Goal: Information Seeking & Learning: Learn about a topic

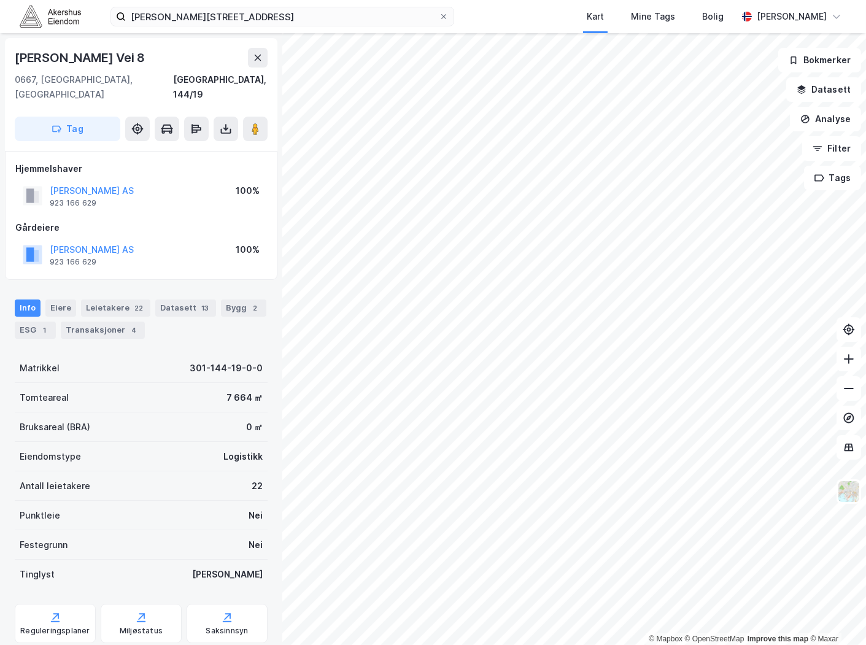
scroll to position [22, 0]
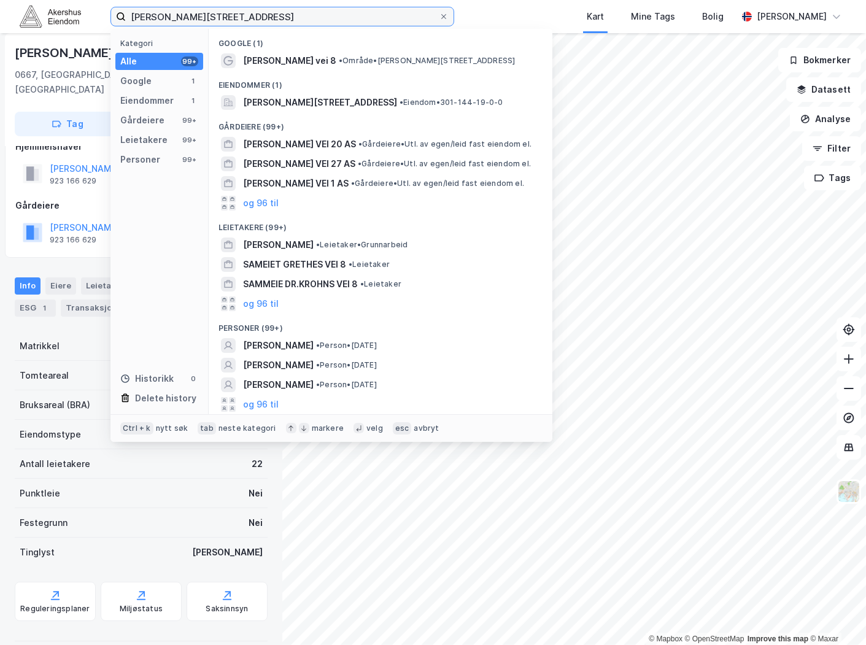
drag, startPoint x: 290, startPoint y: 14, endPoint x: -64, endPoint y: 47, distance: 355.9
click at [0, 47] on html "Nils [STREET_ADDRESS] Kategori Alle 99+ Google 1 Eiendommer 1 Gårdeiere 99+ Lei…" at bounding box center [433, 322] width 866 height 645
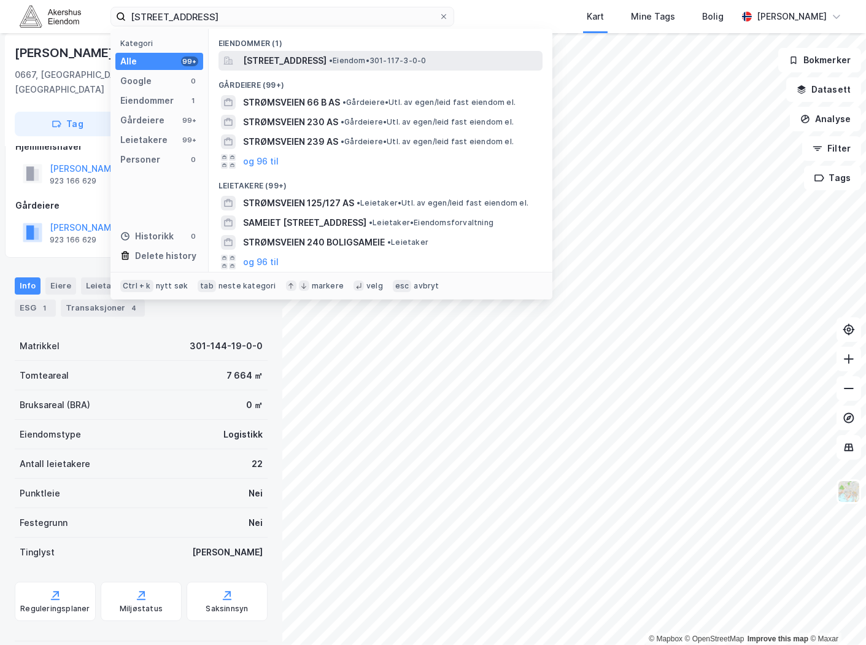
click at [314, 69] on div "[STREET_ADDRESS] • Eiendom • 301-117-3-0-0" at bounding box center [381, 61] width 324 height 20
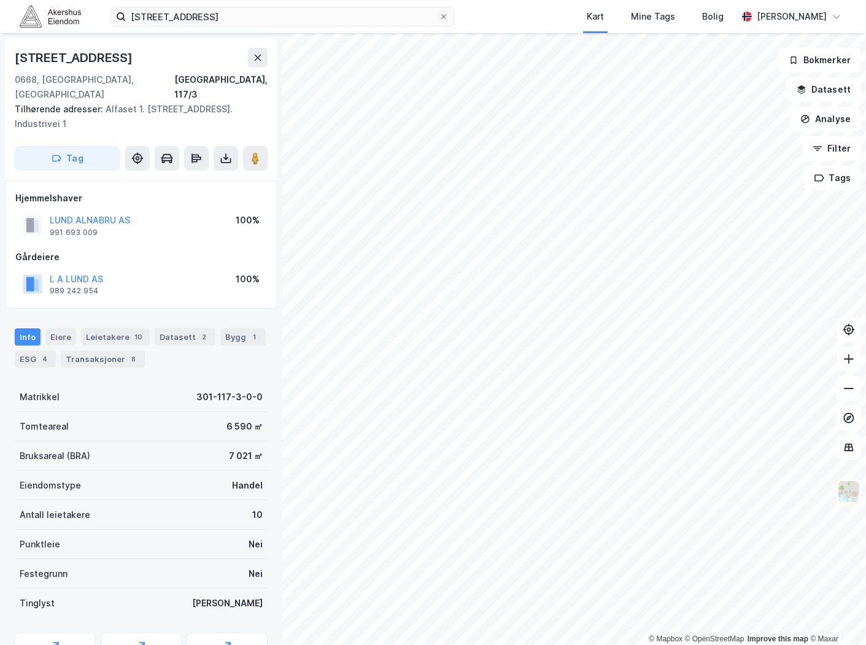
scroll to position [22, 0]
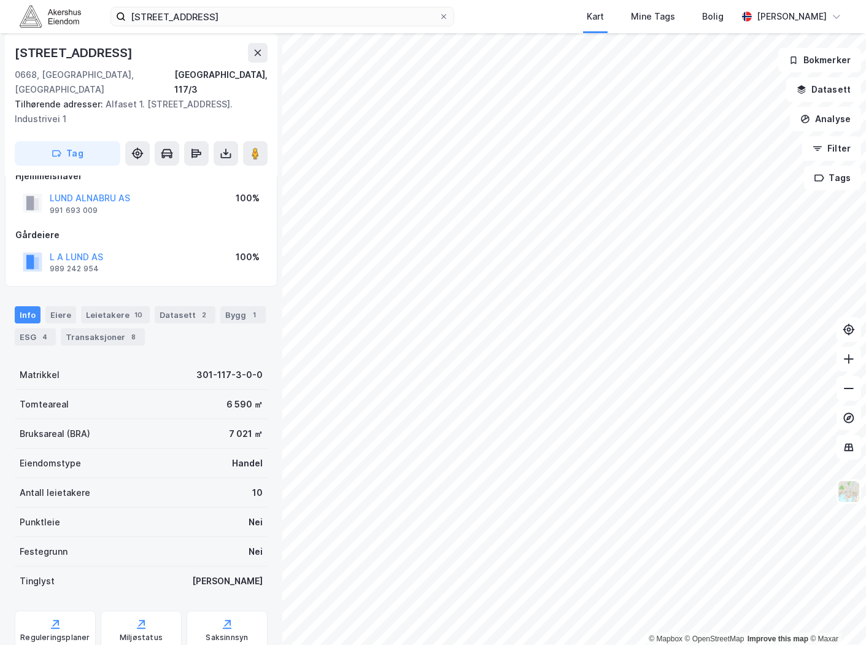
click at [92, 292] on div "Info [PERSON_NAME] 10 Datasett 2 Bygg 1 ESG 4 Transaksjoner 8" at bounding box center [141, 321] width 282 height 59
click at [117, 306] on div "Leietakere 10" at bounding box center [115, 314] width 69 height 17
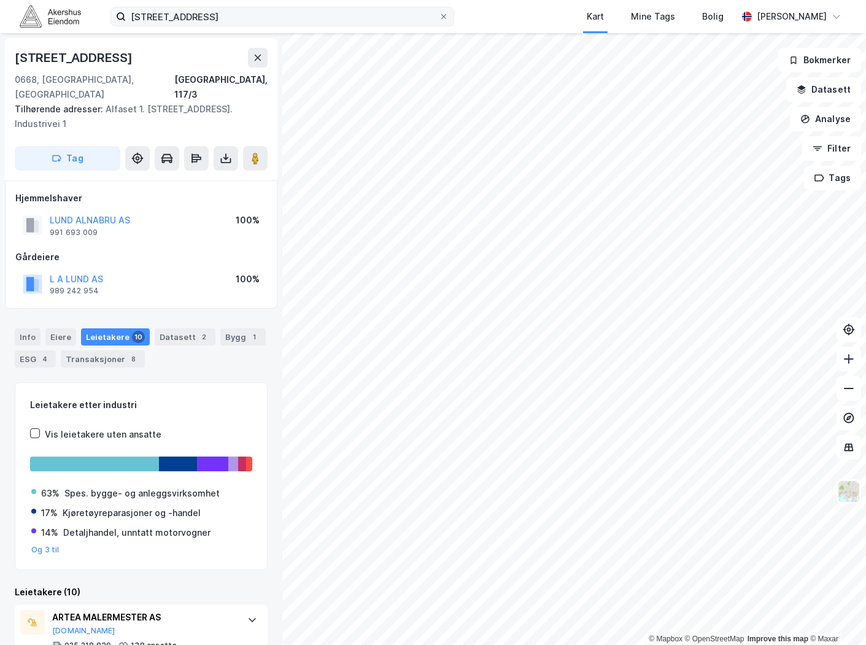
drag, startPoint x: 377, startPoint y: 32, endPoint x: 367, endPoint y: 23, distance: 13.5
click at [370, 28] on div "strømsveien 266 Kart Mine Tags Bolig [PERSON_NAME]" at bounding box center [433, 16] width 866 height 33
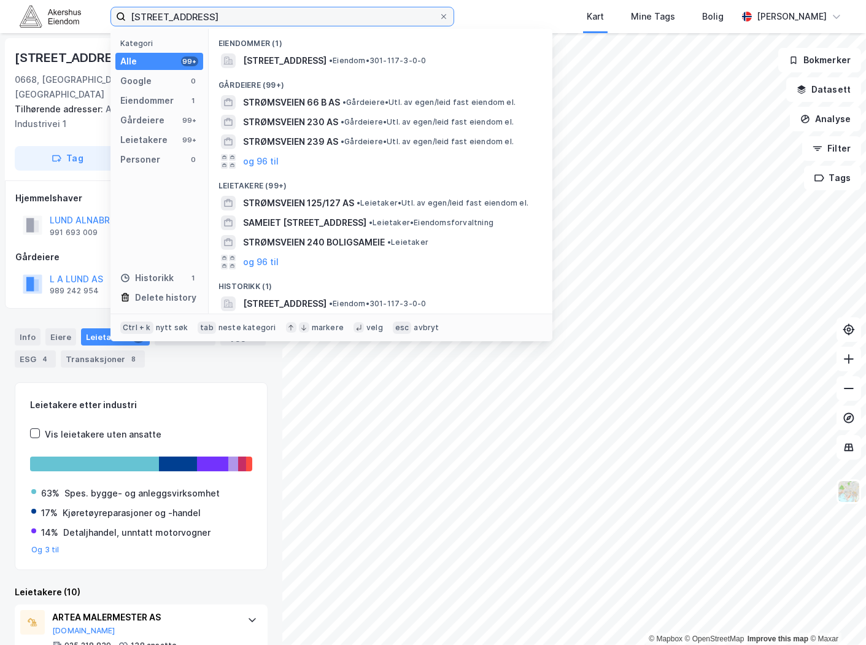
click at [358, 8] on input "[STREET_ADDRESS]" at bounding box center [282, 16] width 313 height 18
click at [358, 9] on input "[STREET_ADDRESS]" at bounding box center [282, 16] width 313 height 18
click at [356, 9] on input "[STREET_ADDRESS]" at bounding box center [282, 16] width 313 height 18
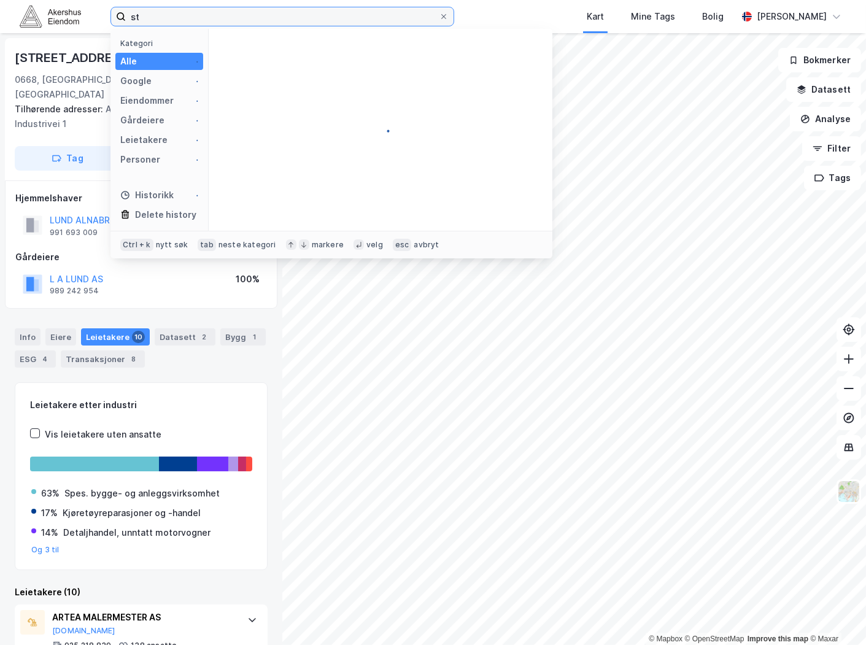
type input "s"
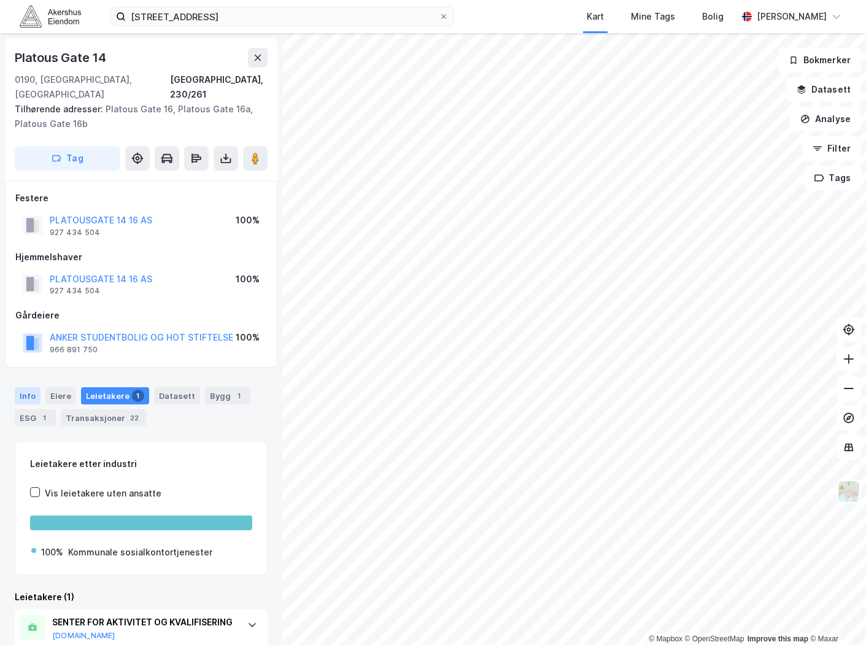
click at [25, 387] on div "Info" at bounding box center [28, 395] width 26 height 17
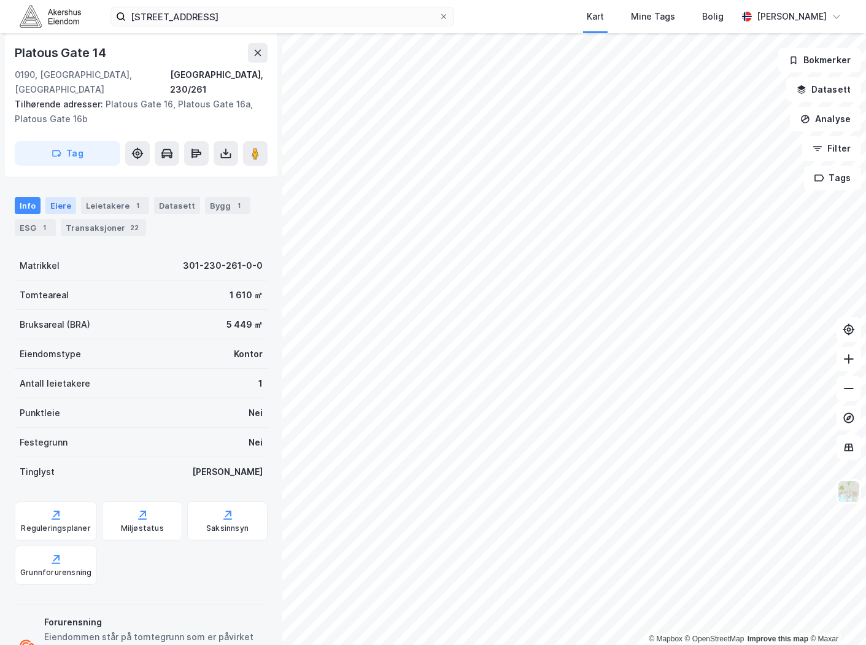
scroll to position [166, 0]
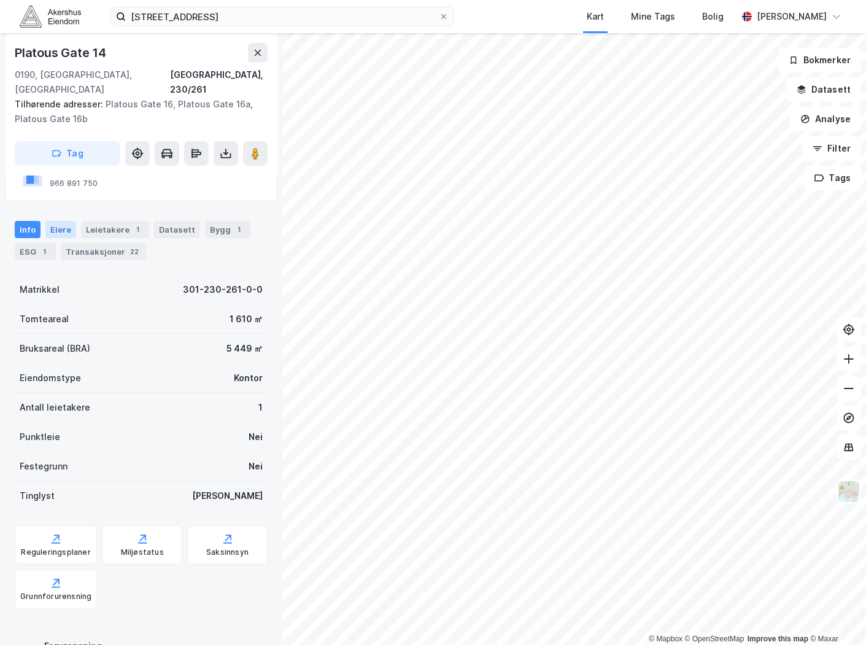
click at [69, 221] on div "Eiere" at bounding box center [60, 229] width 31 height 17
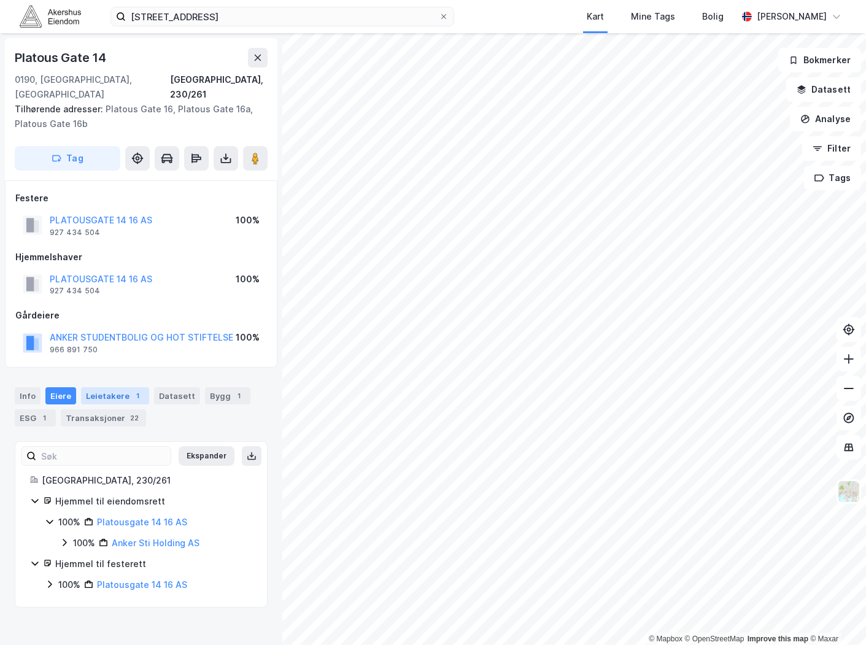
click at [107, 387] on div "Leietakere 1" at bounding box center [115, 395] width 68 height 17
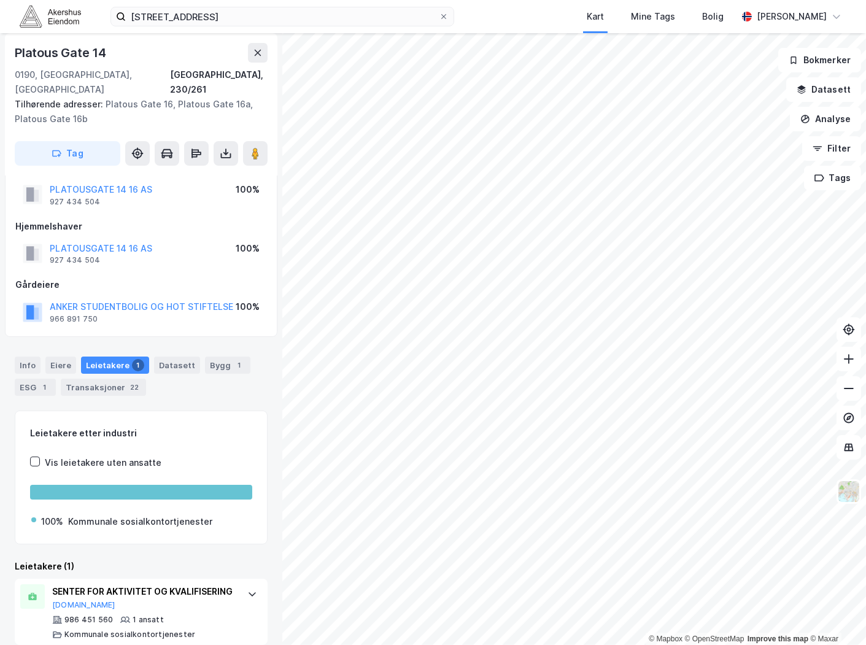
scroll to position [45, 0]
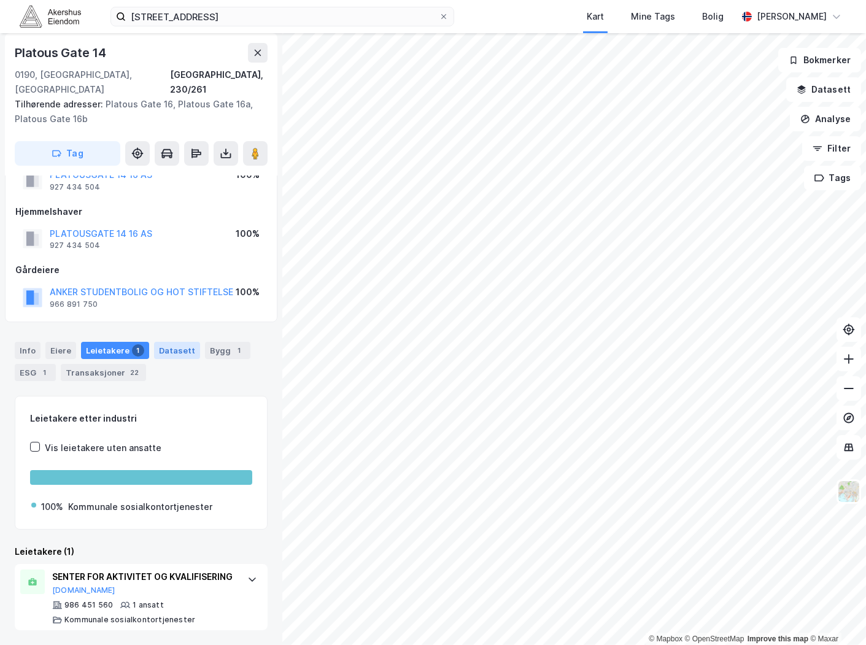
click at [164, 342] on div "Datasett" at bounding box center [177, 350] width 46 height 17
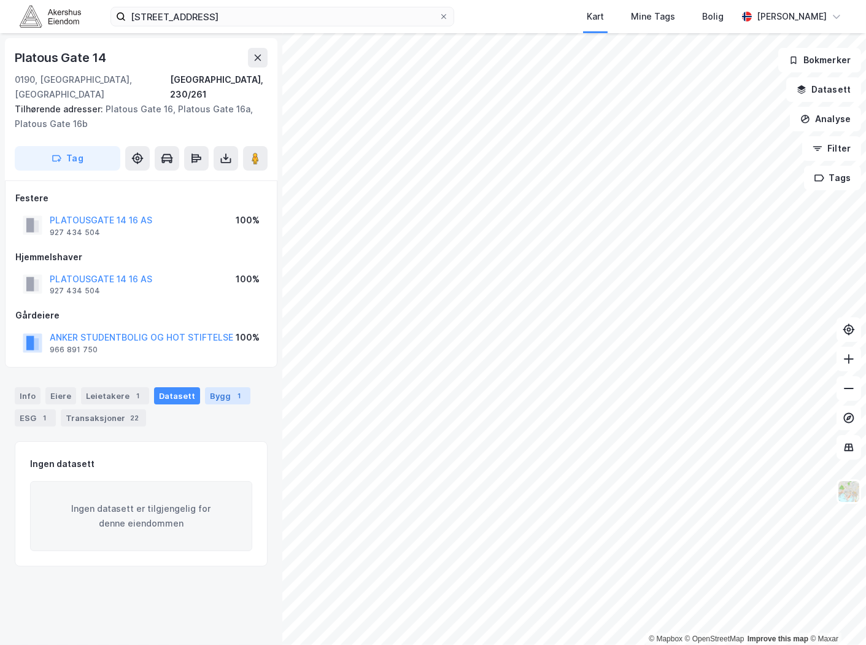
click at [216, 387] on div "Bygg 1" at bounding box center [227, 395] width 45 height 17
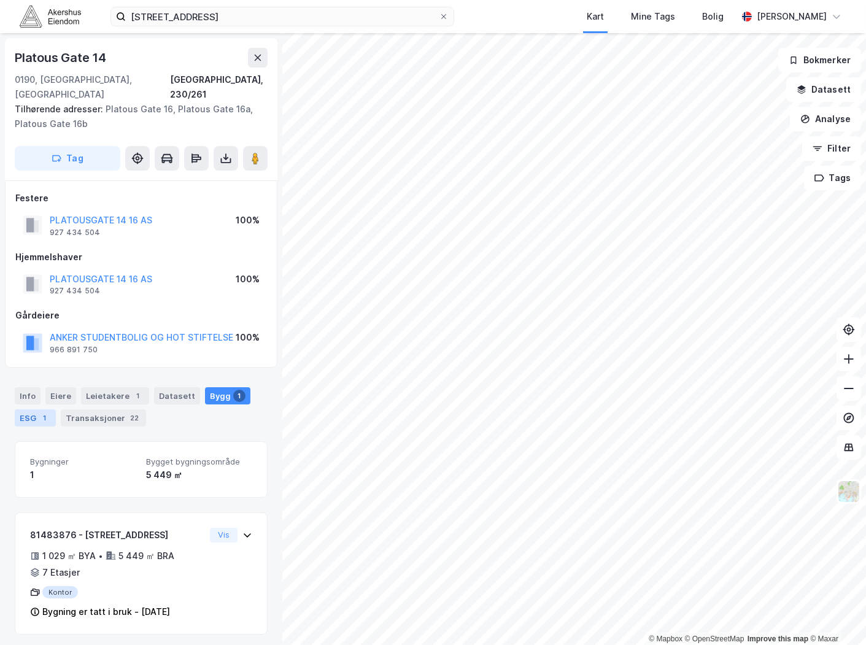
click at [43, 412] on div "1" at bounding box center [45, 418] width 12 height 12
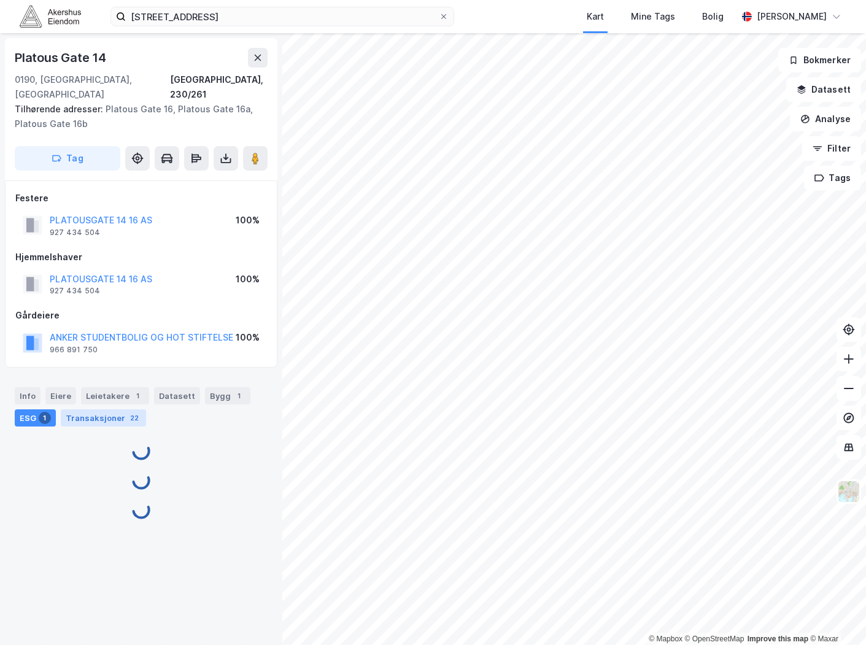
click at [70, 410] on div "Transaksjoner 22" at bounding box center [103, 418] width 85 height 17
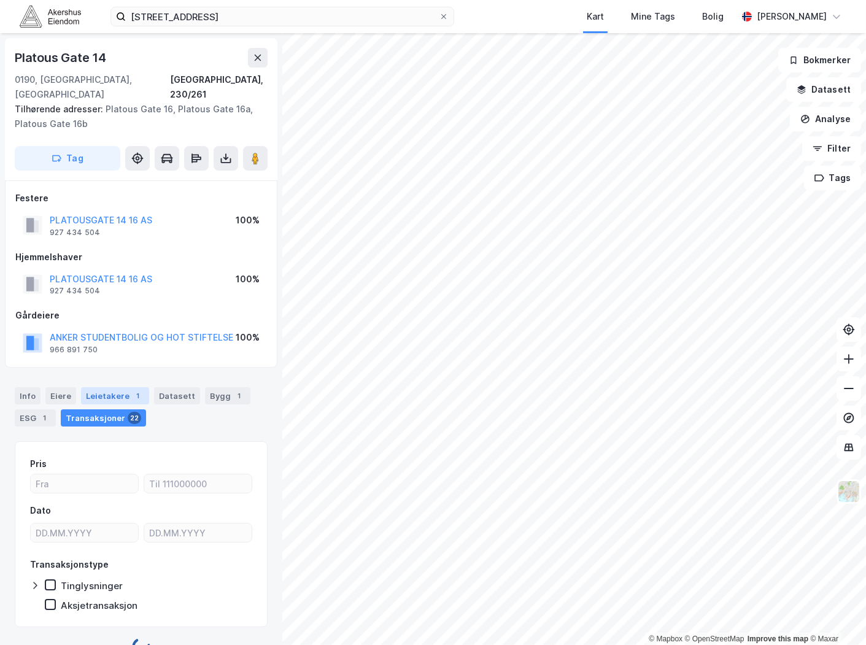
click at [84, 388] on div "Leietakere 1" at bounding box center [115, 395] width 68 height 17
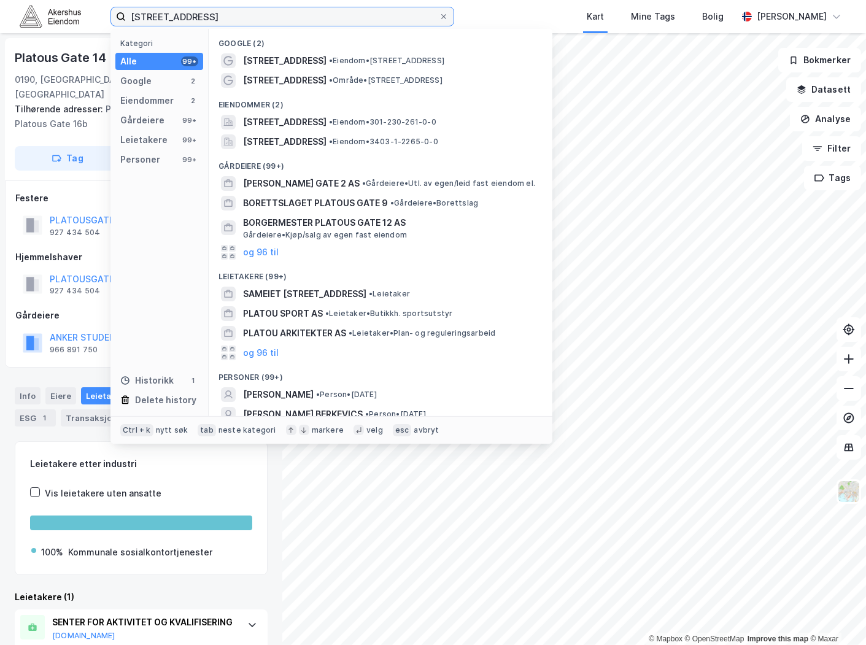
drag, startPoint x: 192, startPoint y: 17, endPoint x: 64, endPoint y: 21, distance: 127.2
click at [64, 21] on div "[STREET_ADDRESS] Kategori Alle 99+ Google 2 Eiendommer 2 Gårdeiere 99+ Leietake…" at bounding box center [433, 16] width 866 height 33
drag, startPoint x: 249, startPoint y: 10, endPoint x: 70, endPoint y: 23, distance: 179.7
click at [72, 23] on div "[STREET_ADDRESS] Kategori Alle 99+ Google 2 Eiendommer 2 Gårdeiere 99+ Leietake…" at bounding box center [433, 16] width 866 height 33
paste input "[STREET_ADDRESS]"
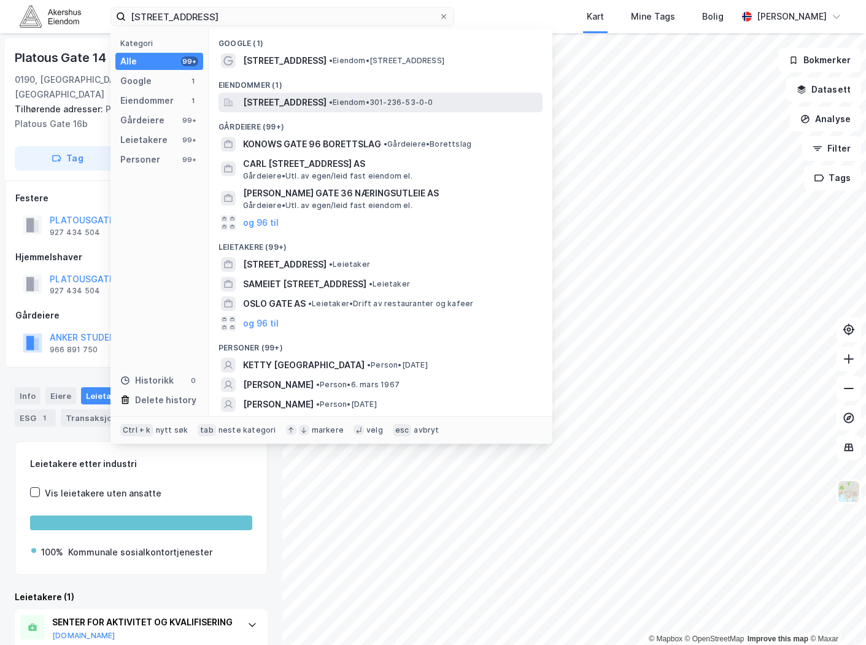
click at [327, 108] on span "[STREET_ADDRESS]" at bounding box center [285, 102] width 84 height 15
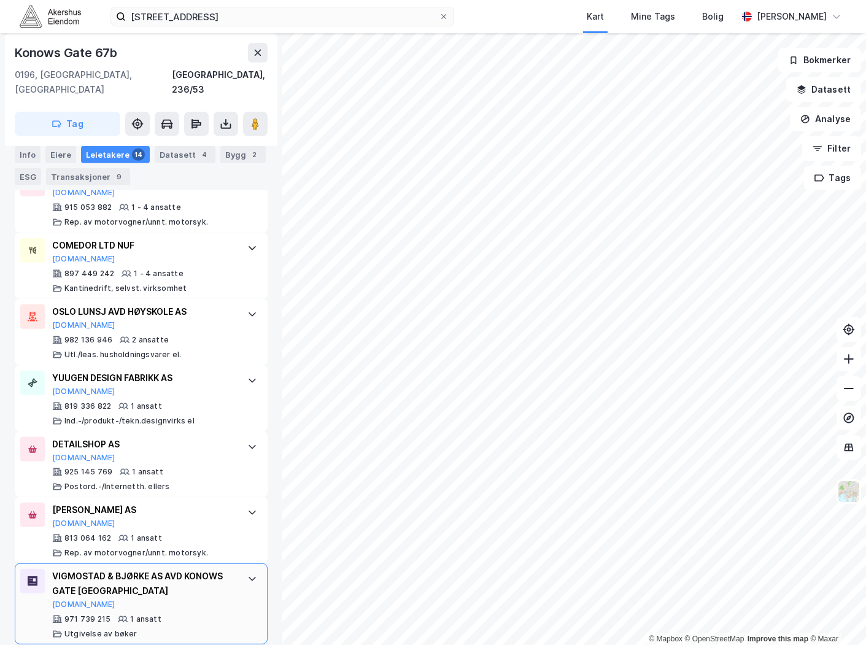
scroll to position [966, 0]
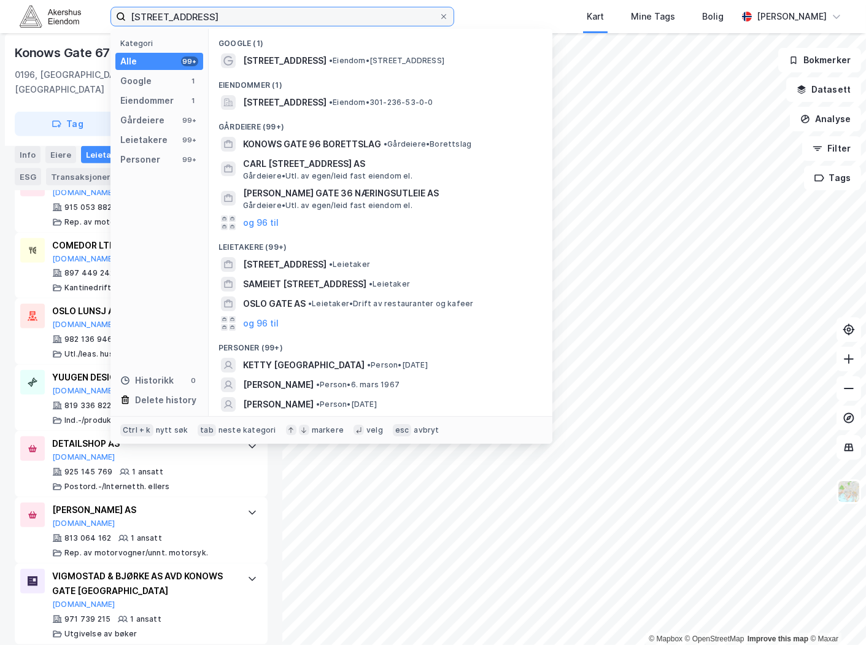
drag, startPoint x: 296, startPoint y: 7, endPoint x: -98, endPoint y: 27, distance: 394.1
click at [0, 27] on html "[STREET_ADDRESS] Kategori Alle 99+ Google 1 Eiendommer 1 Gårdeiere 99+ Leietake…" at bounding box center [433, 322] width 866 height 645
paste input "[STREET_ADDRESS]"
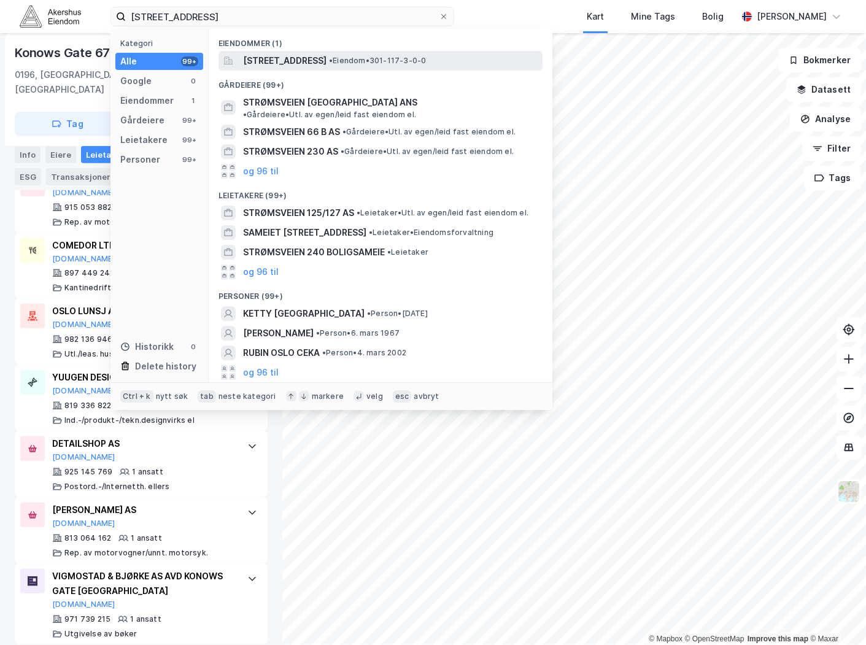
click at [299, 63] on span "[STREET_ADDRESS]" at bounding box center [285, 60] width 84 height 15
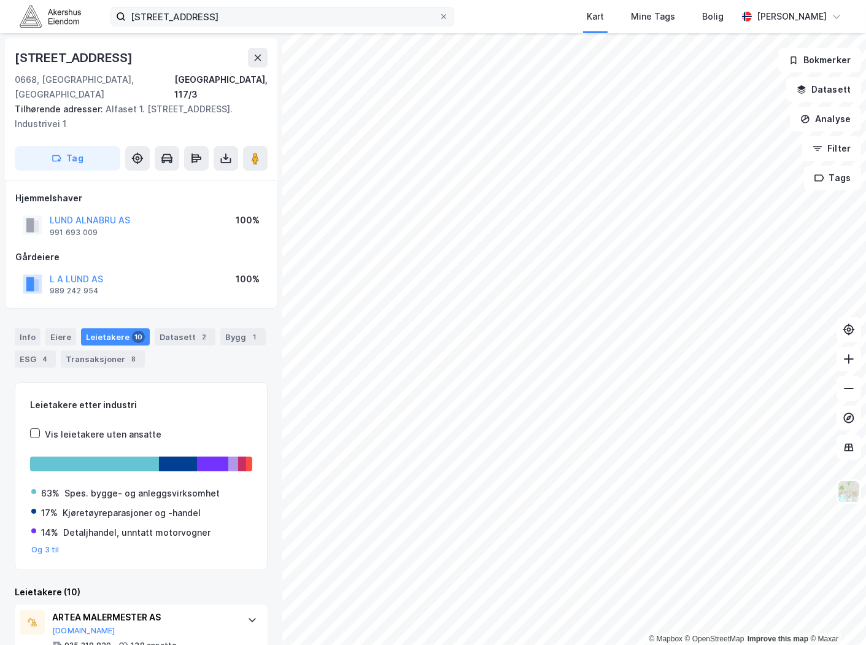
drag, startPoint x: 443, startPoint y: 16, endPoint x: 313, endPoint y: 17, distance: 130.2
click at [430, 16] on label "[STREET_ADDRESS]" at bounding box center [283, 17] width 344 height 20
click at [287, 19] on input "[STREET_ADDRESS]" at bounding box center [282, 16] width 313 height 18
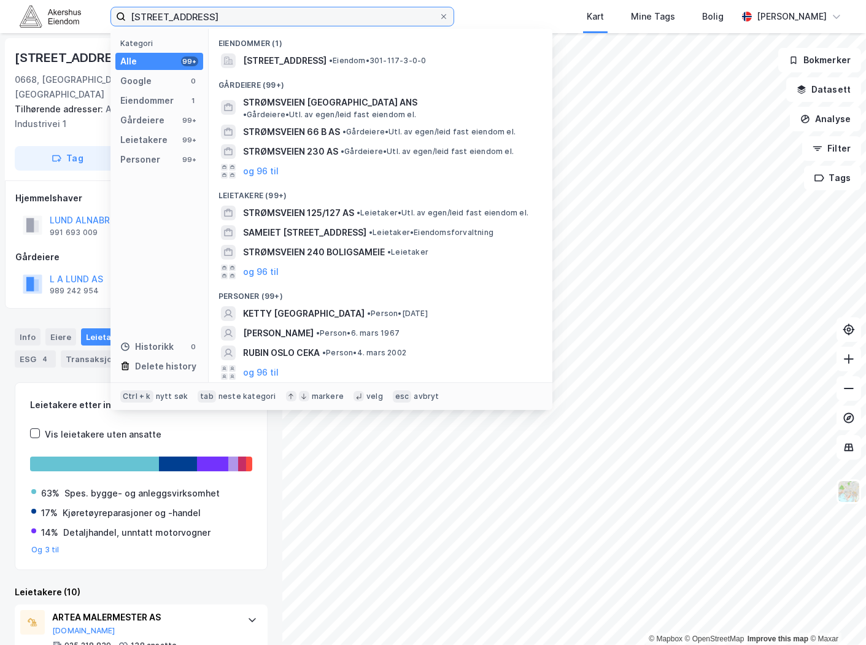
click at [285, 18] on input "[STREET_ADDRESS]" at bounding box center [282, 16] width 313 height 18
paste input "[STREET_ADDRESS]"
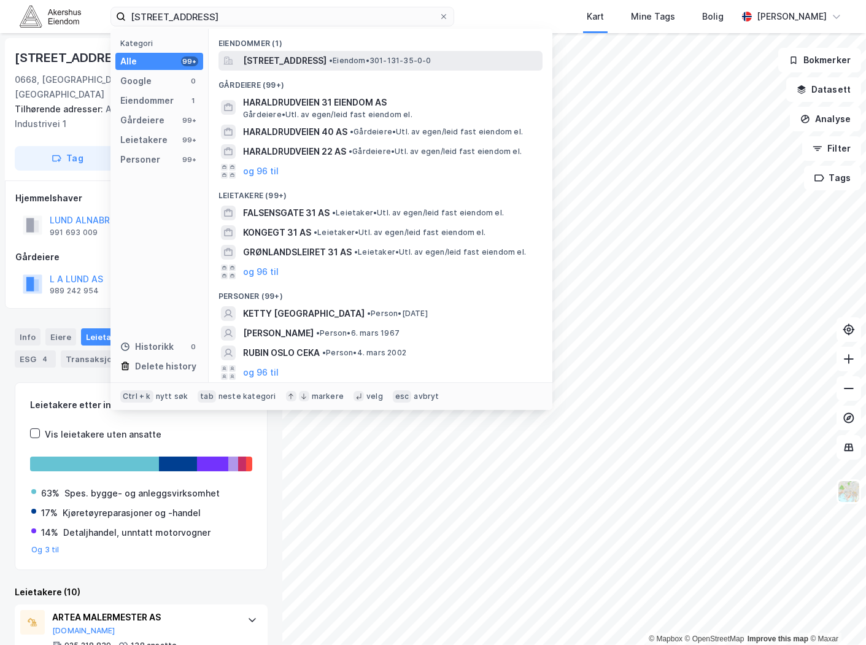
click at [317, 60] on span "[STREET_ADDRESS]" at bounding box center [285, 60] width 84 height 15
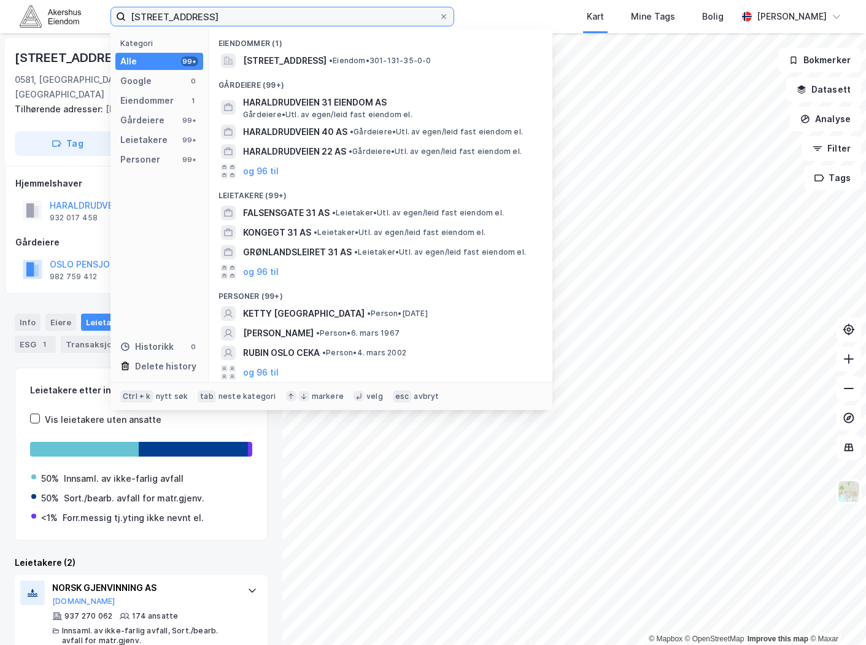
drag, startPoint x: 271, startPoint y: 17, endPoint x: 82, endPoint y: 29, distance: 190.1
click at [85, 26] on div "[STREET_ADDRESS] Kategori Alle 99+ Google 0 Eiendommer 1 Gårdeiere 99+ Leietake…" at bounding box center [433, 16] width 866 height 33
paste input "[STREET_ADDRESS], 0190"
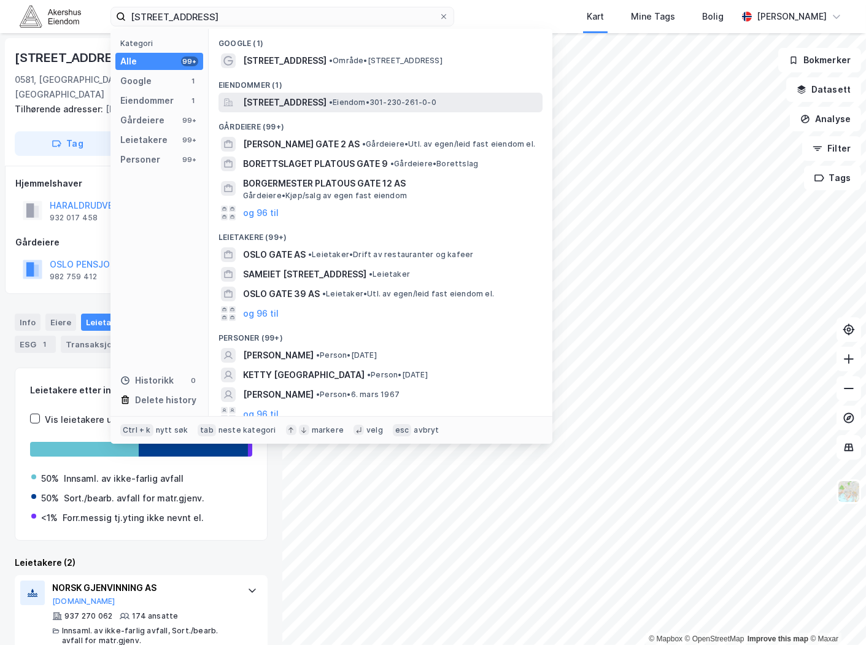
click at [297, 96] on span "[STREET_ADDRESS]" at bounding box center [285, 102] width 84 height 15
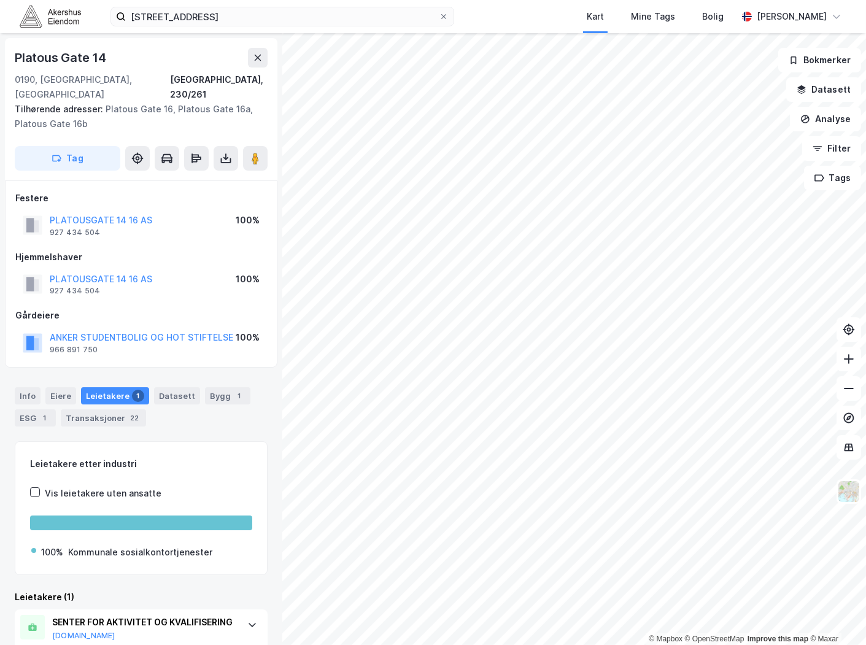
scroll to position [45, 0]
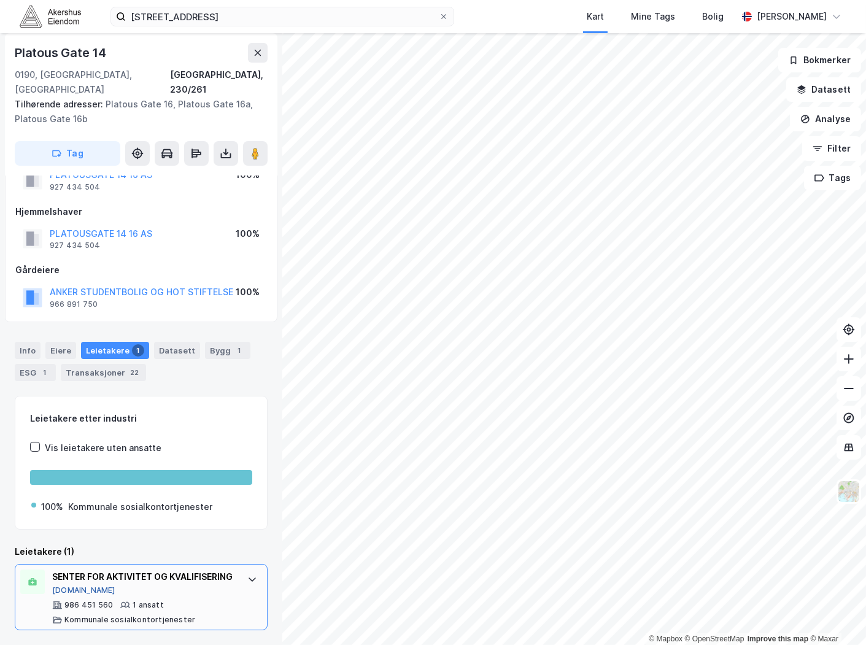
click at [68, 590] on button "[DOMAIN_NAME]" at bounding box center [83, 591] width 63 height 10
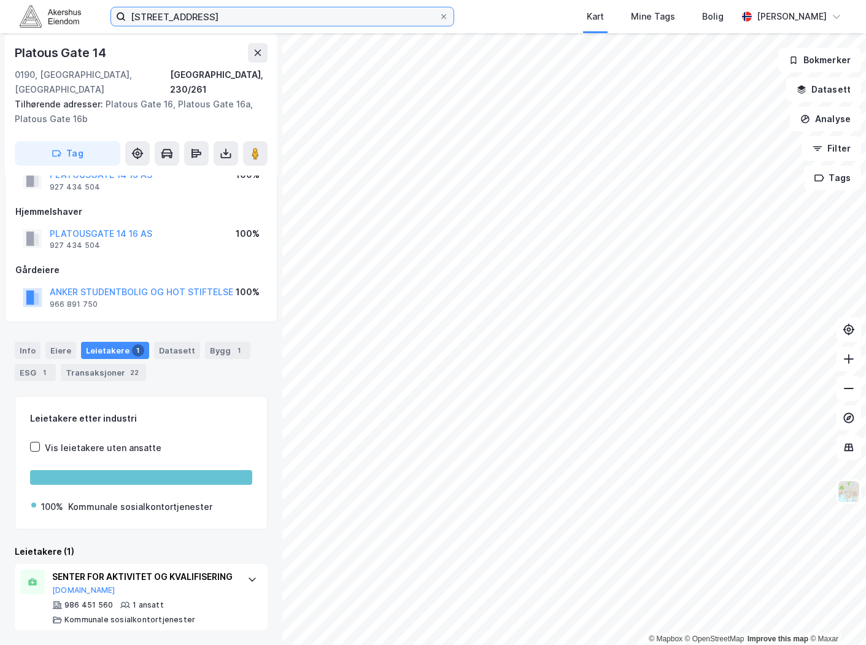
click at [225, 20] on input "[STREET_ADDRESS]" at bounding box center [282, 16] width 313 height 18
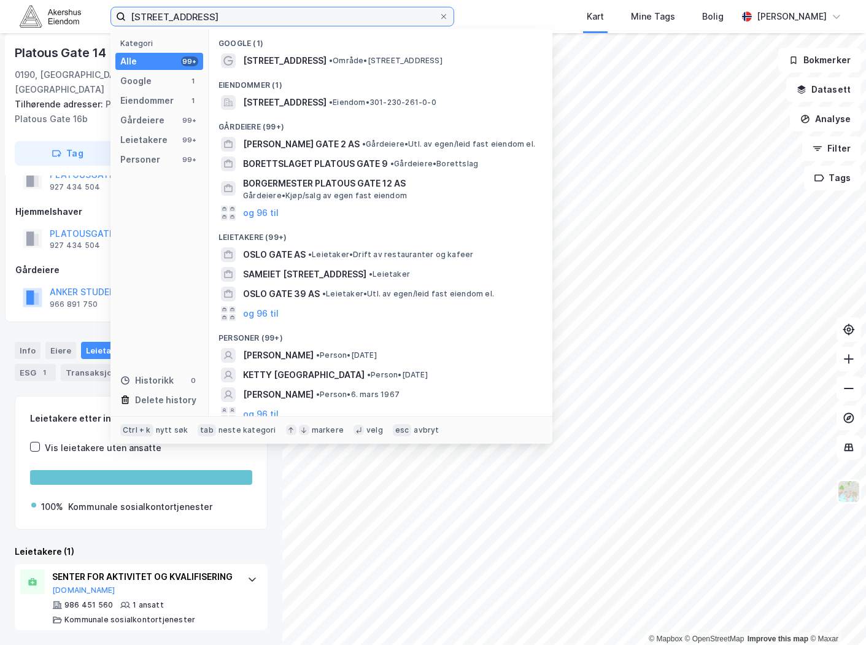
click at [225, 20] on input "[STREET_ADDRESS]" at bounding box center [282, 16] width 313 height 18
paste input "[STREET_ADDRESS]"
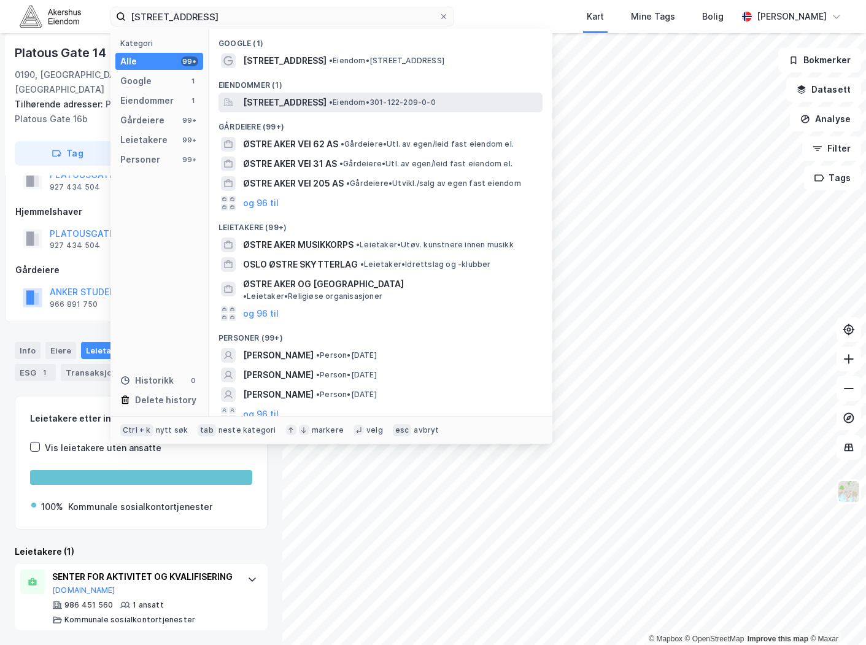
click at [305, 103] on span "[STREET_ADDRESS]" at bounding box center [285, 102] width 84 height 15
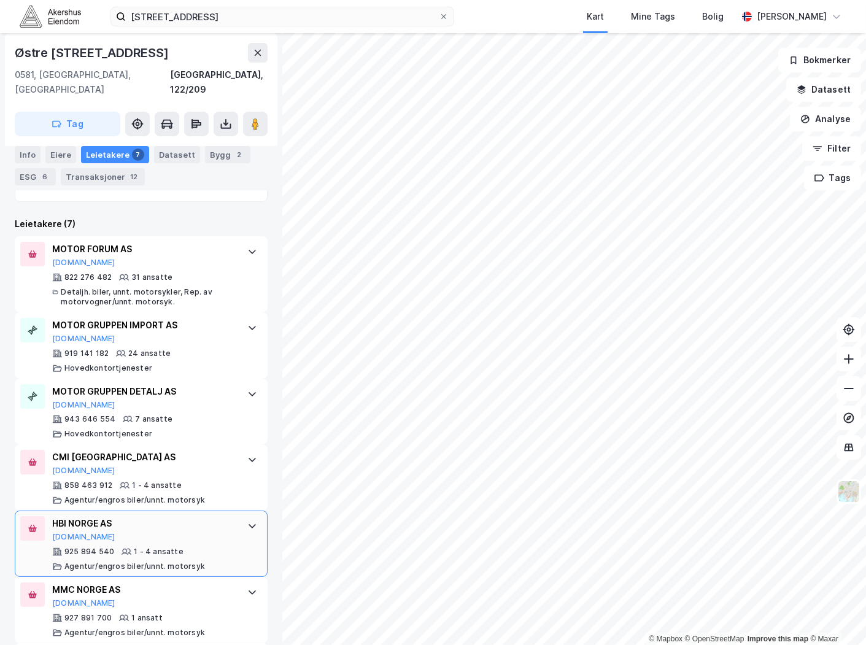
scroll to position [488, 0]
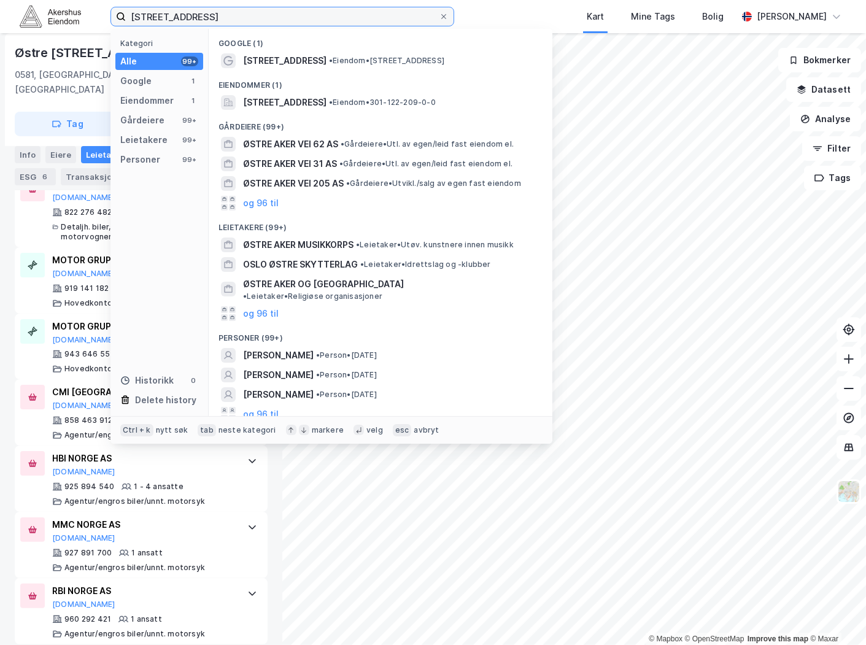
drag, startPoint x: 280, startPoint y: 10, endPoint x: 68, endPoint y: 29, distance: 212.7
click at [68, 29] on div "[STREET_ADDRESS] Kategori Alle 99+ Google 1 Eiendommer 1 Gårdeiere 99+ Leietake…" at bounding box center [433, 16] width 866 height 33
paste input "BBM I [GEOGRAPHIC_DATA] AS"
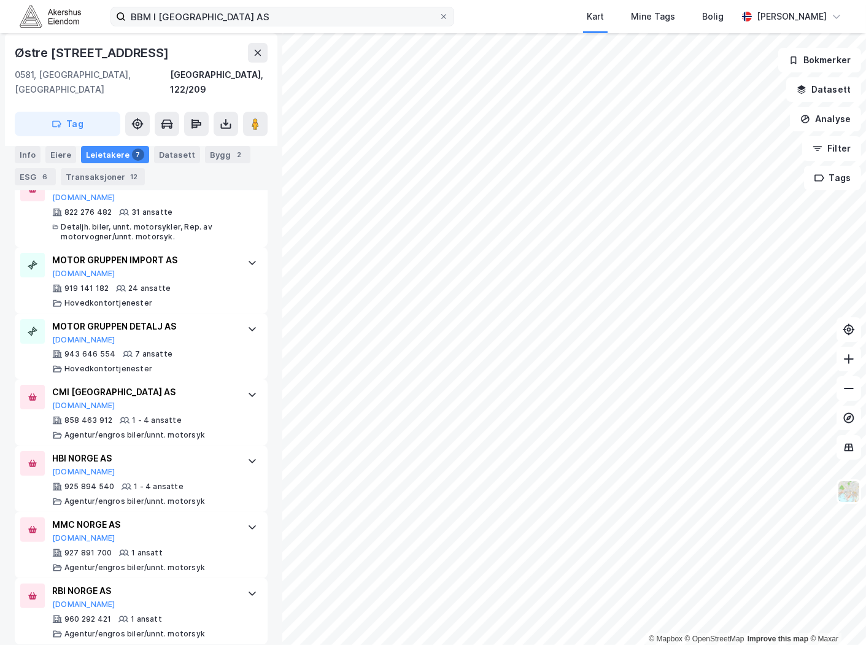
drag, startPoint x: 300, startPoint y: 26, endPoint x: 261, endPoint y: 25, distance: 38.7
click at [261, 25] on div "BBM I [GEOGRAPHIC_DATA] AS Kart Mine Tags Bolig [PERSON_NAME]" at bounding box center [433, 16] width 866 height 33
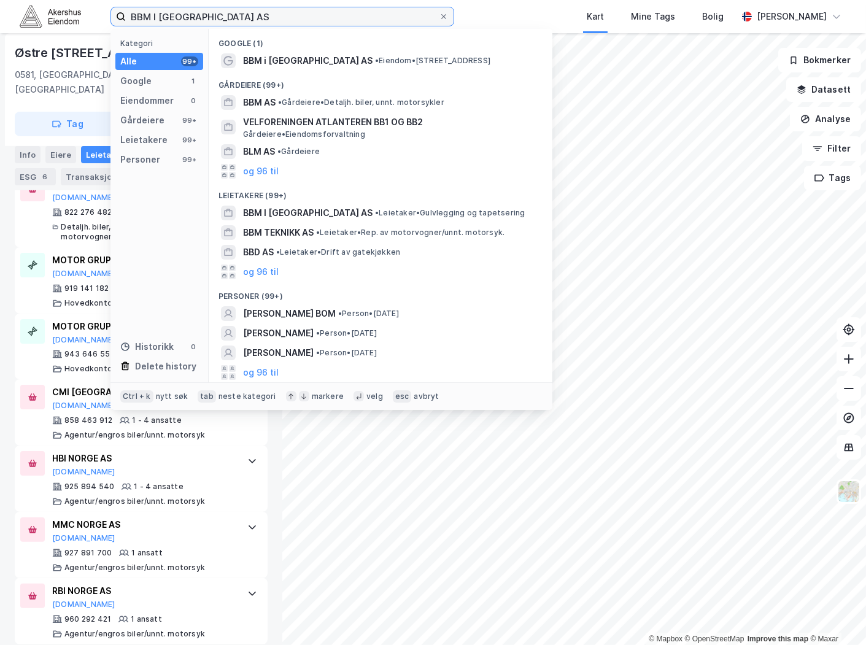
drag, startPoint x: 257, startPoint y: 23, endPoint x: 107, endPoint y: 29, distance: 149.3
click at [107, 29] on div "BBM I [GEOGRAPHIC_DATA] AS Kategori Alle 99+ Google 1 Eiendommer 0 Gårdeiere 99…" at bounding box center [433, 16] width 866 height 33
paste input "Caspar [STREET_ADDRESS]"
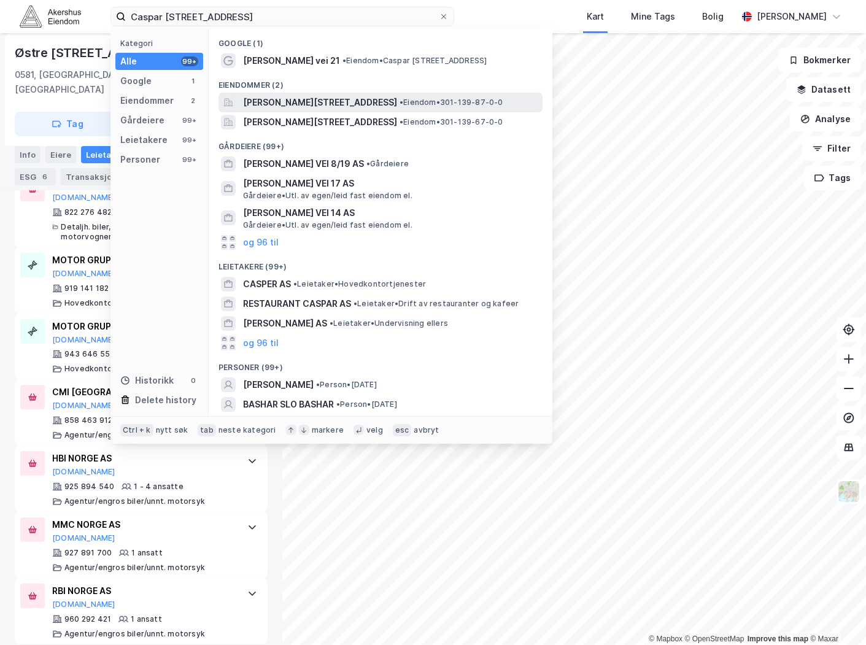
click at [311, 100] on span "[PERSON_NAME][STREET_ADDRESS]" at bounding box center [320, 102] width 154 height 15
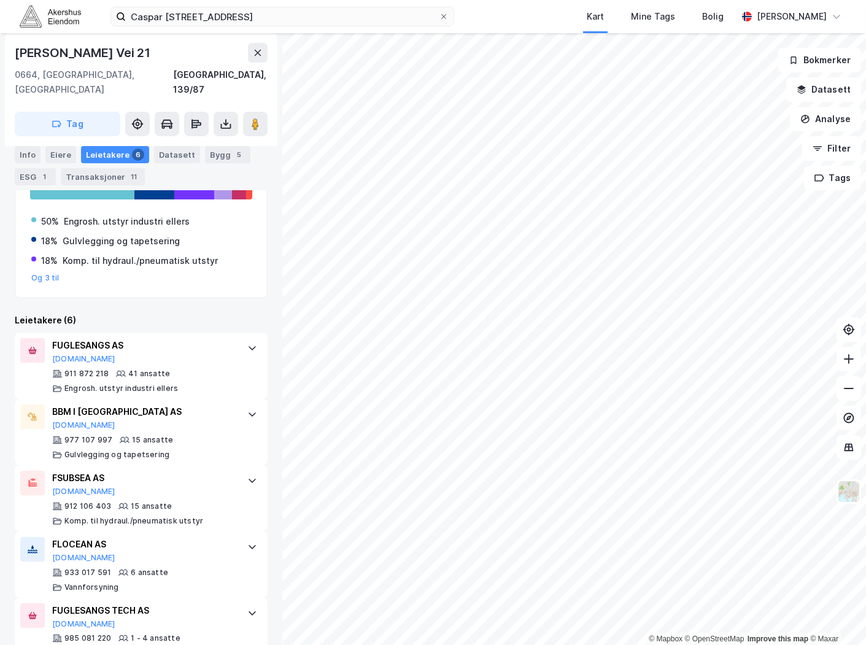
scroll to position [273, 0]
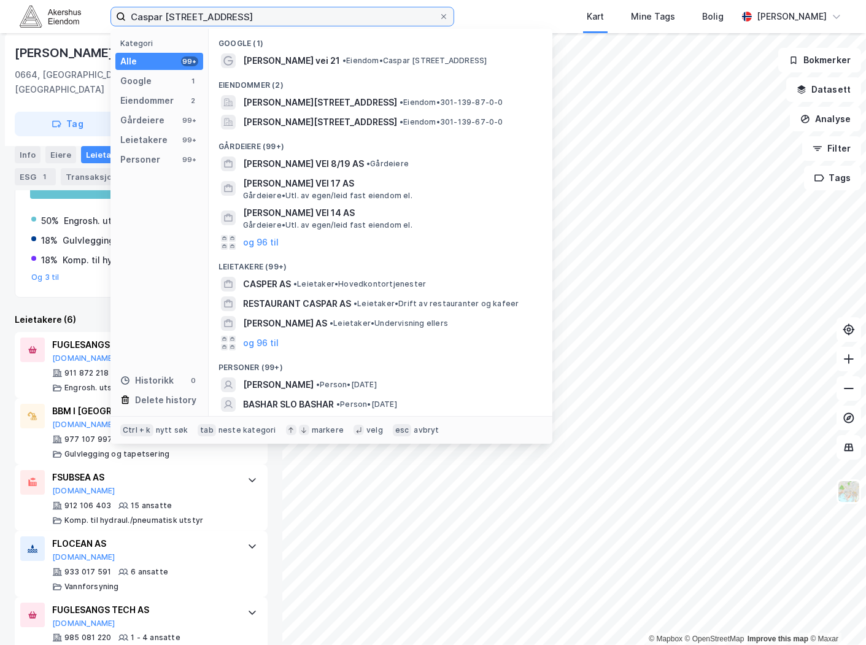
drag, startPoint x: 313, startPoint y: 16, endPoint x: 29, endPoint y: 28, distance: 284.6
click at [29, 28] on div "Caspar [STREET_ADDRESS] Kategori Alle 99+ Google 1 Eiendommer 2 Gårdeiere 99+ L…" at bounding box center [433, 16] width 866 height 33
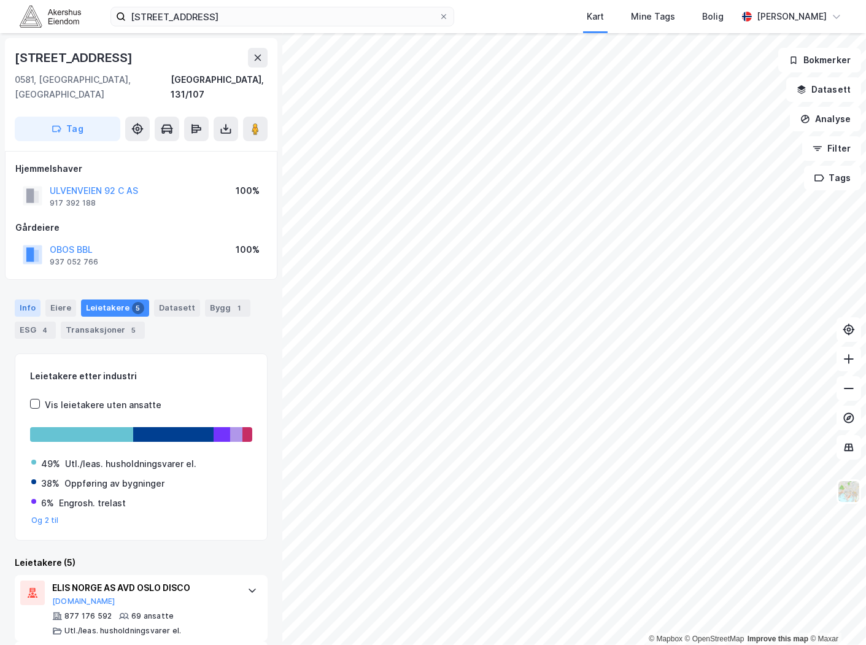
click at [21, 300] on div "Info" at bounding box center [28, 308] width 26 height 17
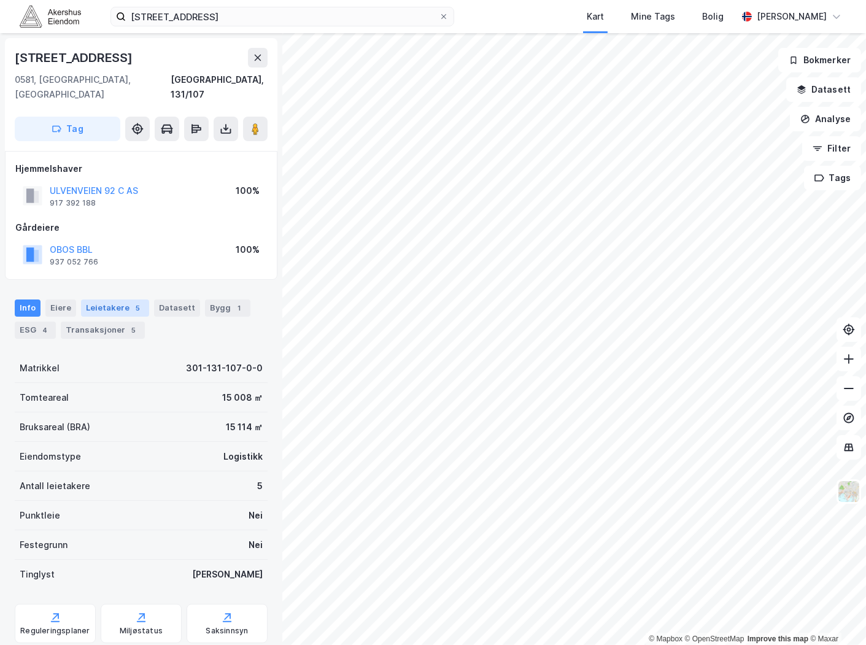
click at [99, 300] on div "Leietakere 5" at bounding box center [115, 308] width 68 height 17
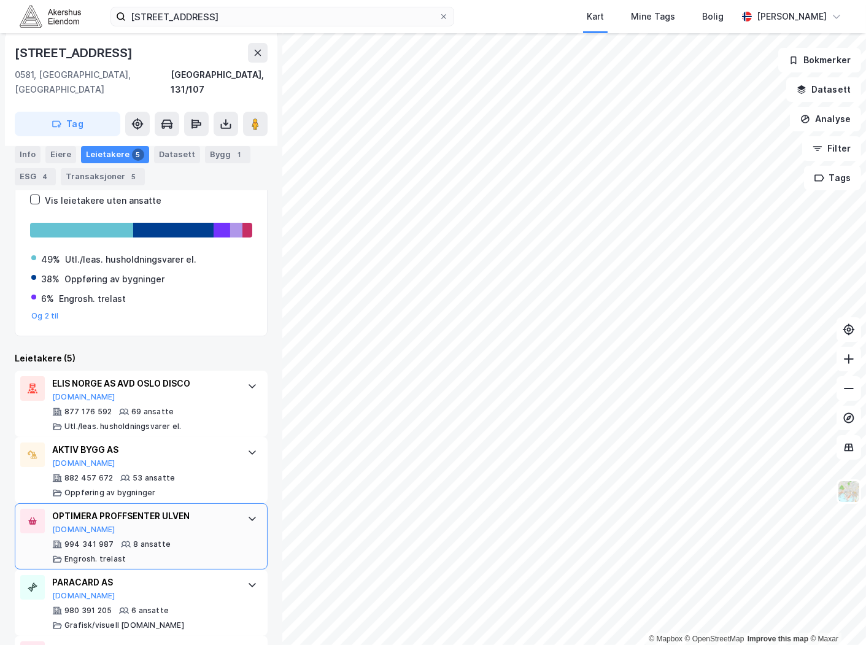
scroll to position [262, 0]
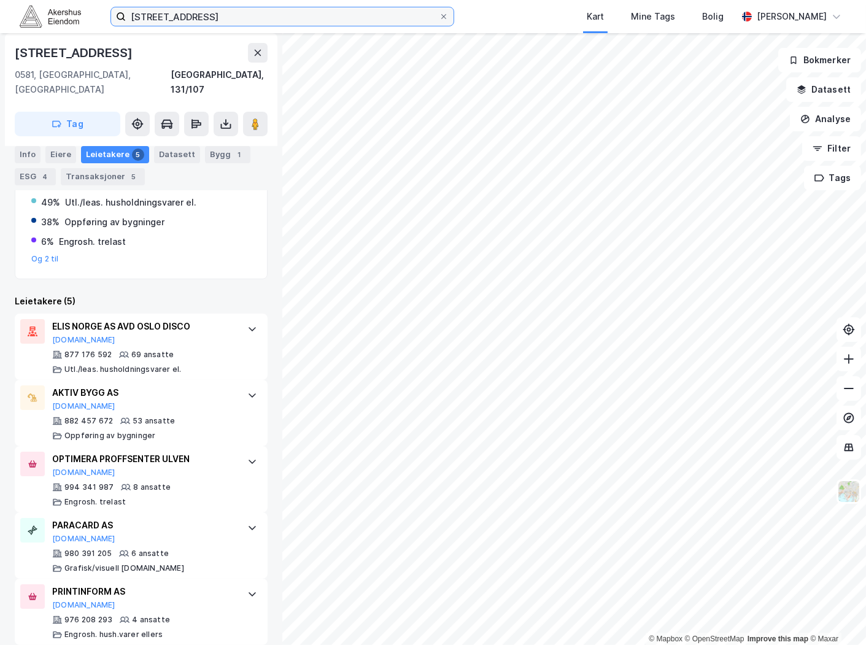
click at [217, 7] on input "[STREET_ADDRESS]" at bounding box center [282, 16] width 313 height 18
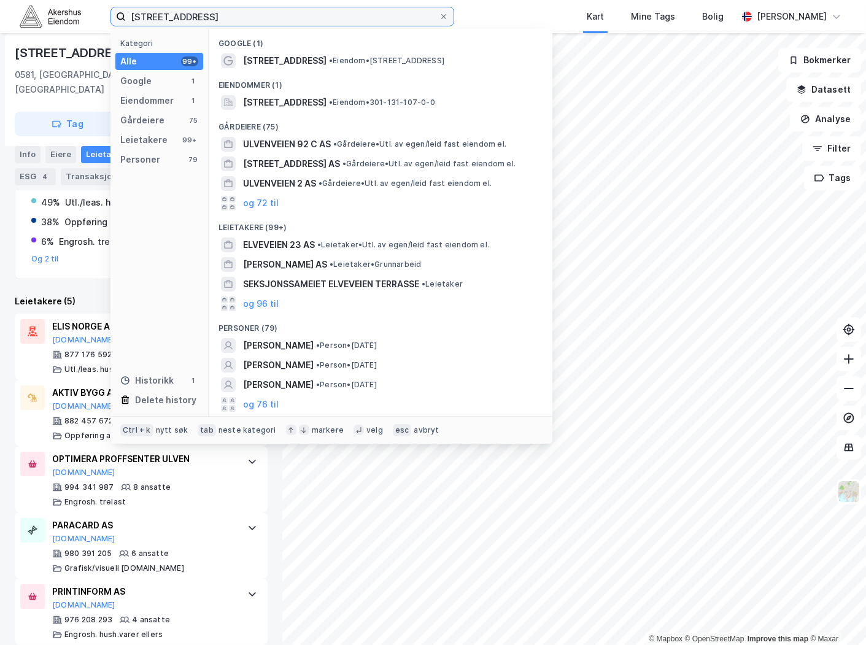
drag, startPoint x: 222, startPoint y: 22, endPoint x: 2, endPoint y: 43, distance: 220.8
click at [2, 43] on div "[STREET_ADDRESS] Kategori Alle 99+ Google 1 Eiendommer 1 Gårdeiere 75 Leietaker…" at bounding box center [433, 322] width 866 height 645
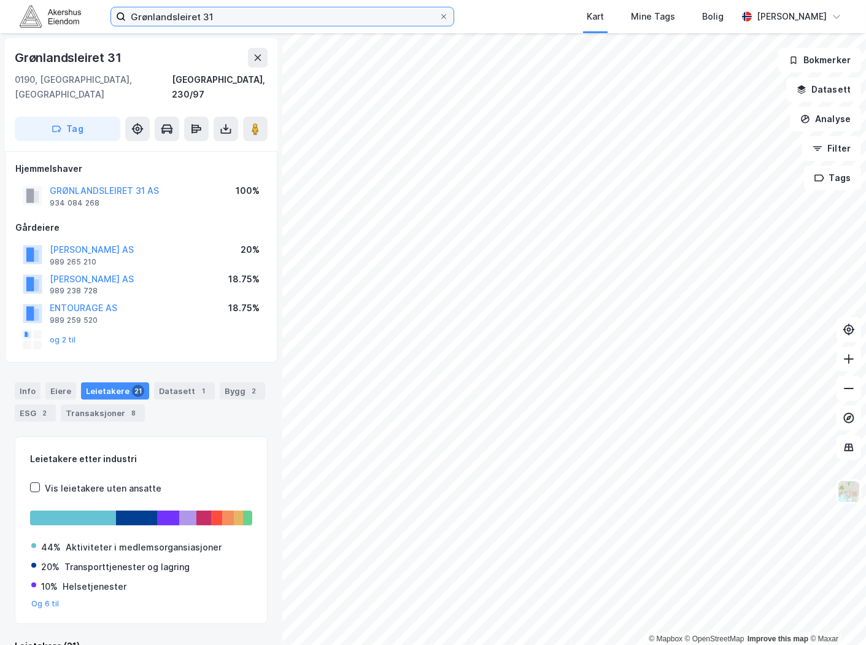
scroll to position [14, 0]
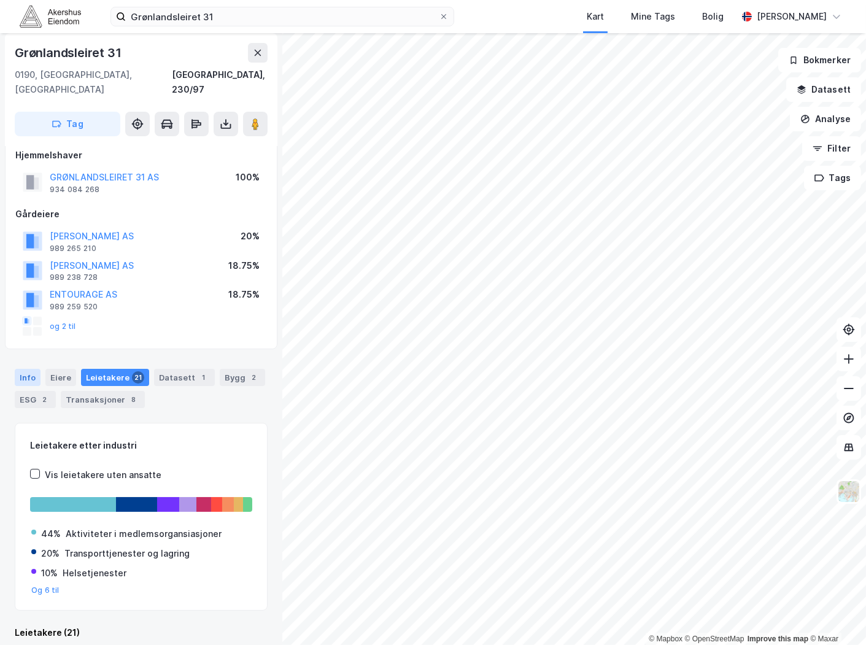
click at [31, 369] on div "Info" at bounding box center [28, 377] width 26 height 17
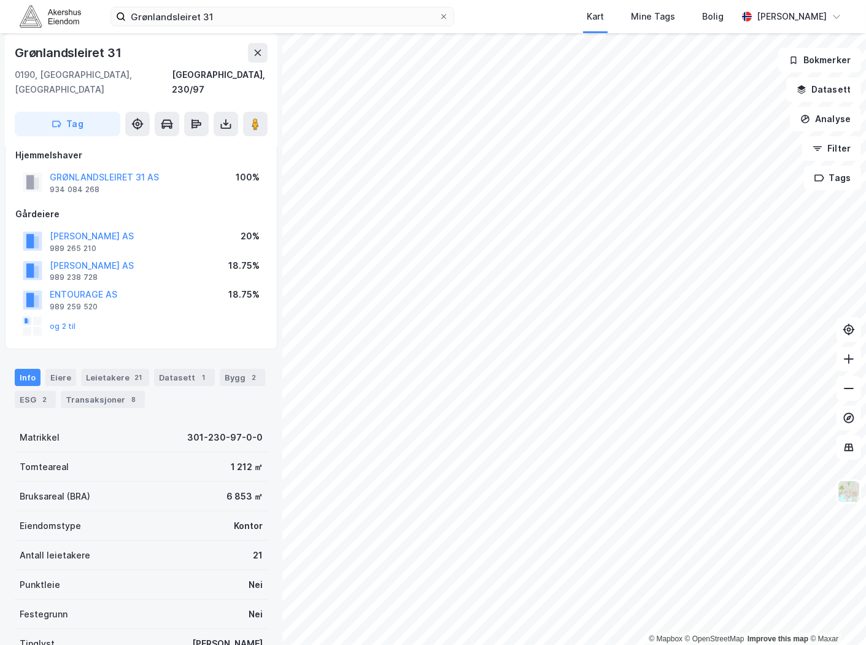
click at [187, 26] on div "Grønlandsleiret 31 Kart Mine Tags Bolig [PERSON_NAME]" at bounding box center [433, 16] width 866 height 33
click at [185, 21] on input "Grønlandsleiret 31" at bounding box center [282, 16] width 313 height 18
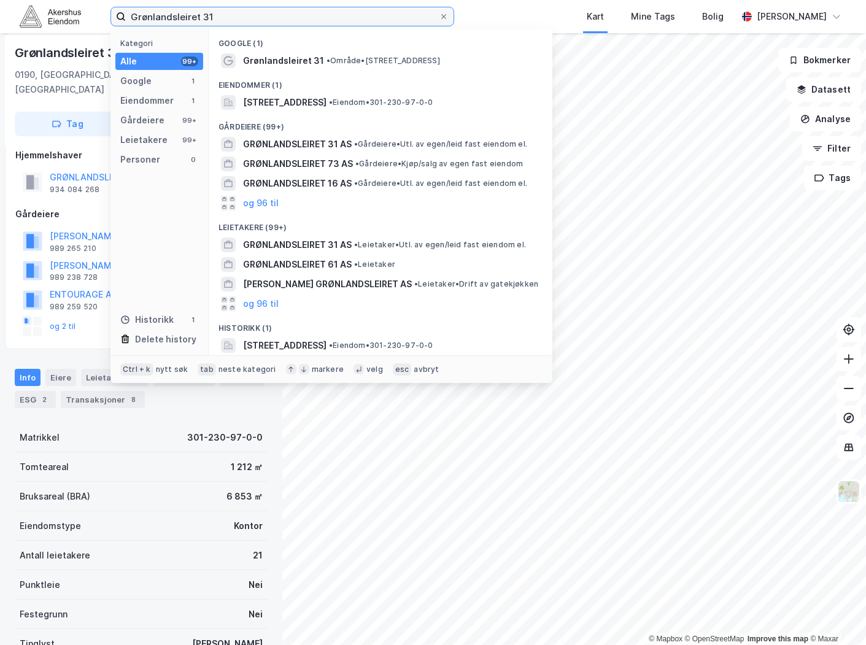
click at [185, 21] on input "Grønlandsleiret 31" at bounding box center [282, 16] width 313 height 18
paste input "[STREET_ADDRESS]"
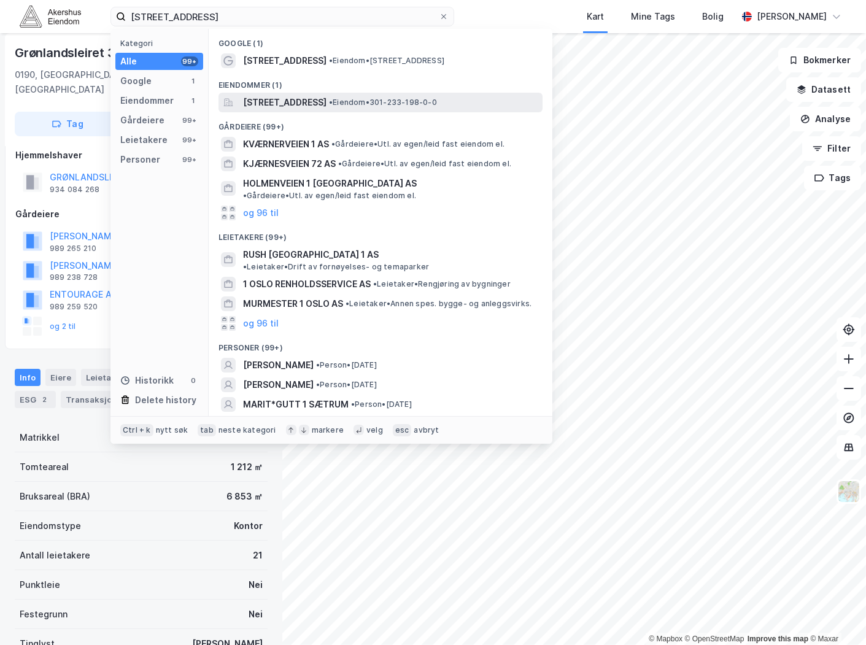
click at [306, 106] on span "[STREET_ADDRESS]" at bounding box center [285, 102] width 84 height 15
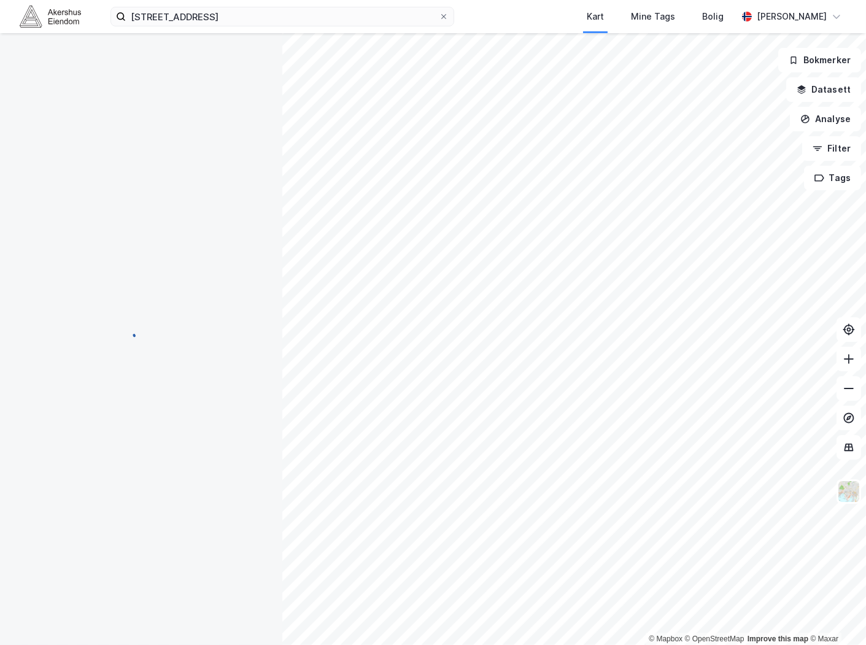
scroll to position [14, 0]
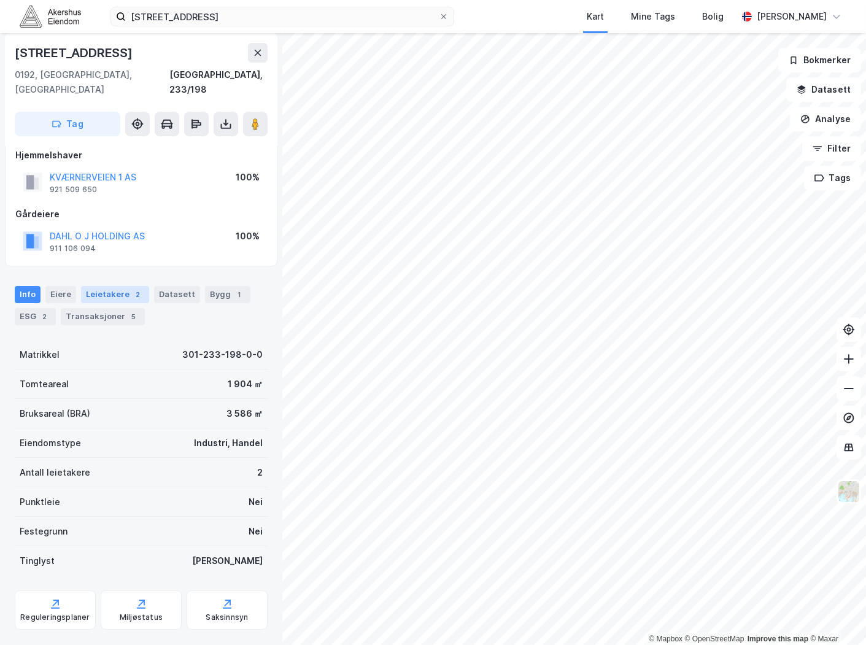
click at [101, 287] on div "Info Eiere Leietakere 2 Datasett Bygg 1 ESG 2 Transaksjoner 5" at bounding box center [141, 305] width 253 height 39
click at [103, 286] on div "Leietakere 2" at bounding box center [115, 294] width 68 height 17
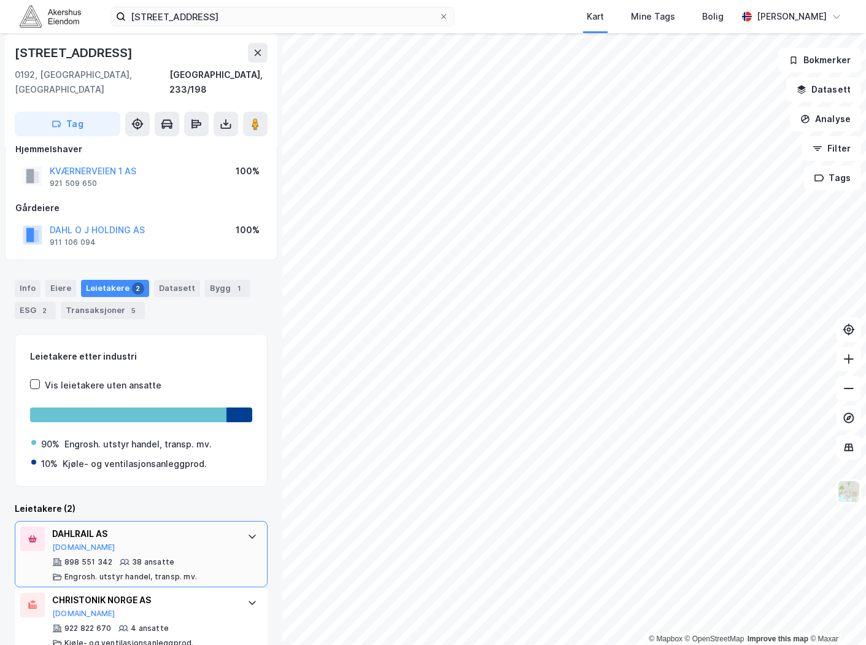
scroll to position [28, 0]
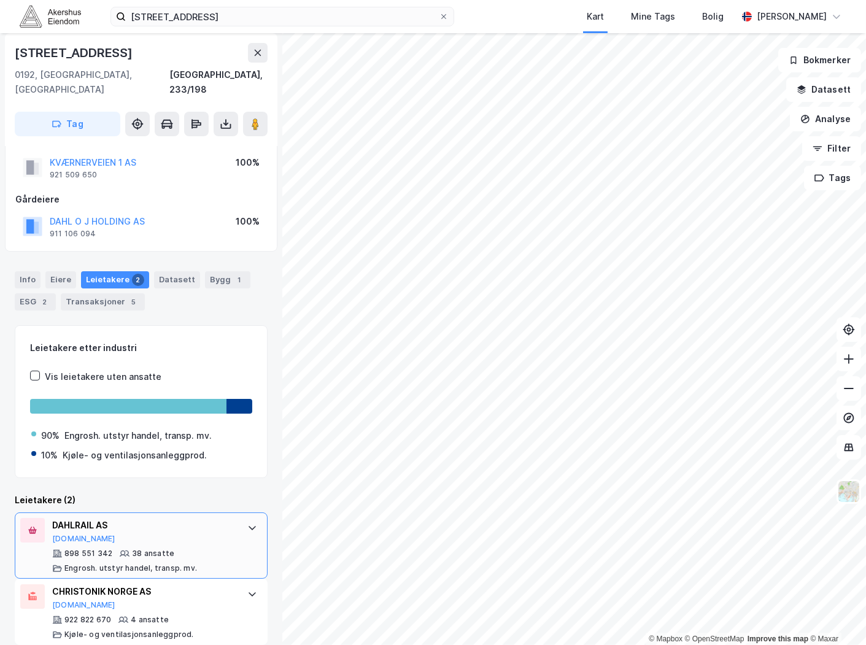
click at [189, 524] on div "DAHLRAIL AS [DOMAIN_NAME]" at bounding box center [143, 531] width 183 height 26
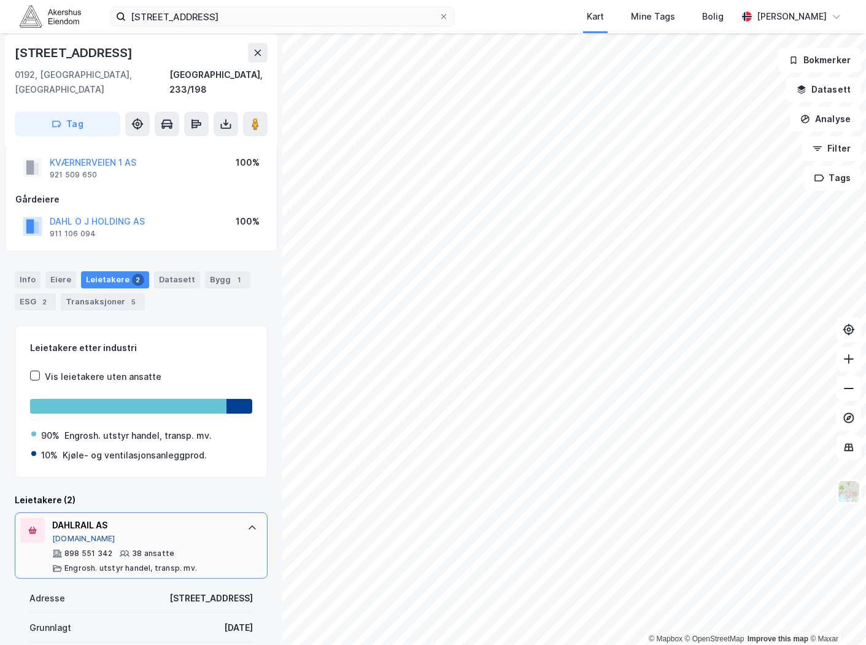
click at [70, 534] on button "[DOMAIN_NAME]" at bounding box center [83, 539] width 63 height 10
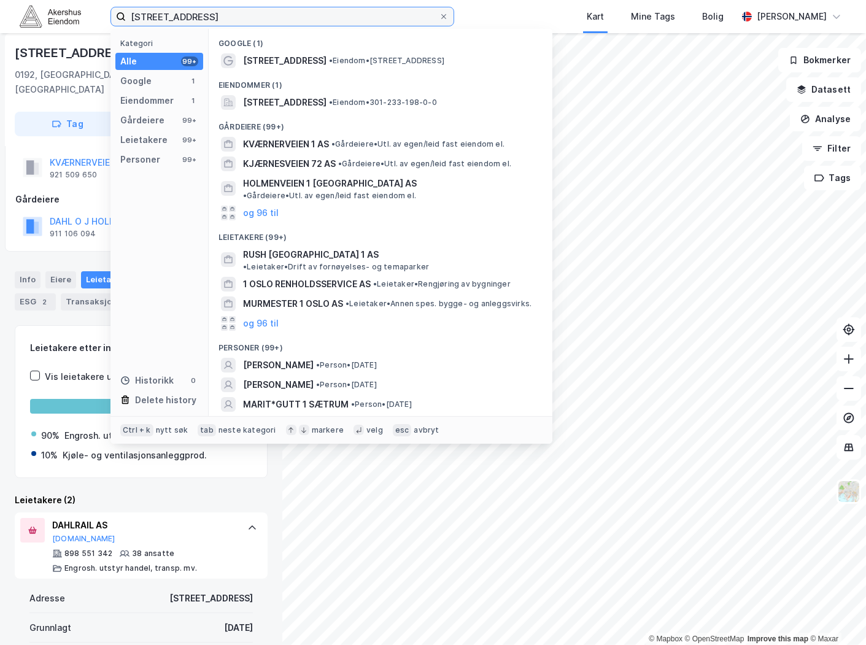
drag, startPoint x: 363, startPoint y: 7, endPoint x: 58, endPoint y: 13, distance: 304.6
click at [58, 13] on div "[STREET_ADDRESS] Kategori Alle 99+ Google 1 Eiendommer 1 Gårdeiere 99+ Leietake…" at bounding box center [433, 16] width 866 height 33
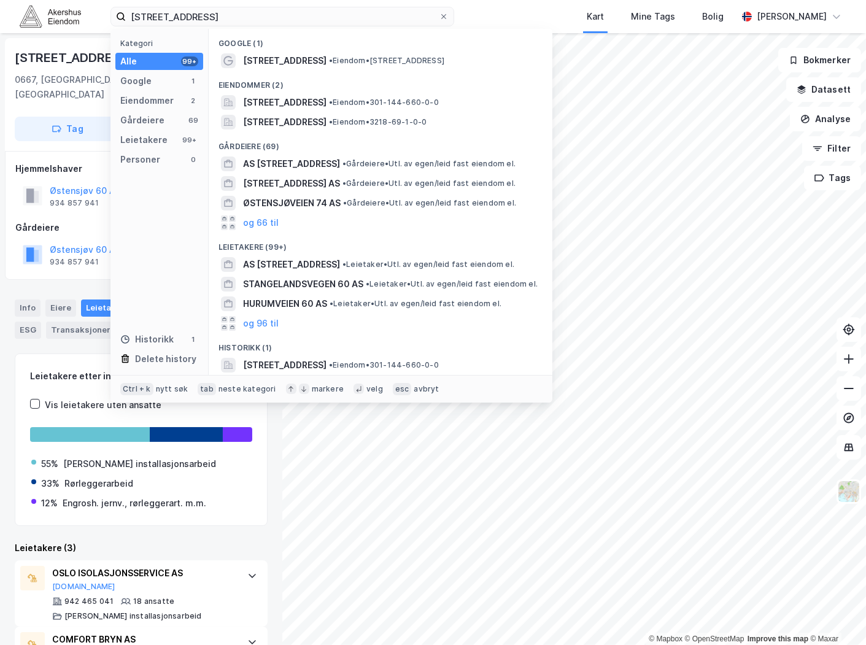
click at [230, 497] on div "Leietakere etter industri Vis leietakere uten ansatte 55% Annet installasjonsar…" at bounding box center [141, 440] width 253 height 173
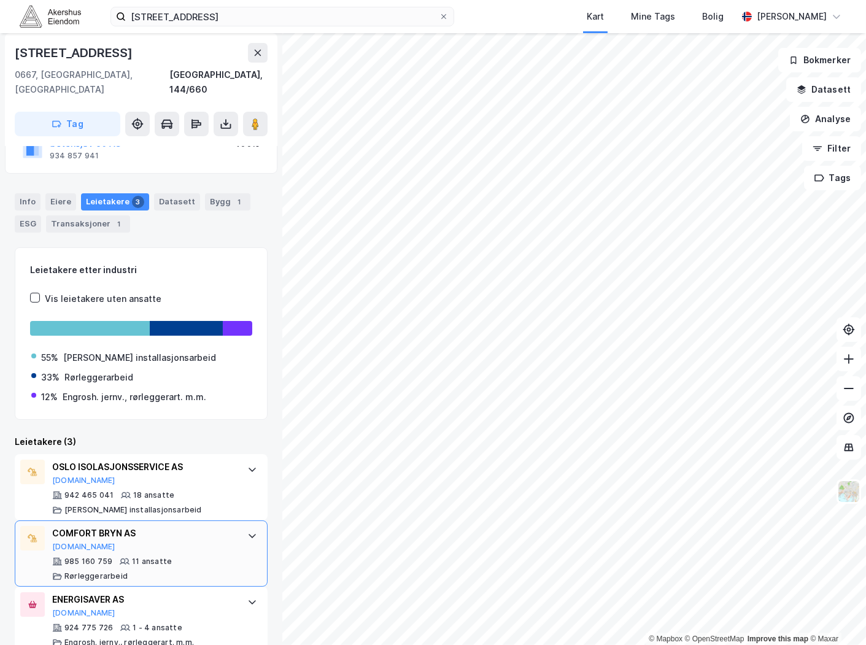
scroll to position [114, 0]
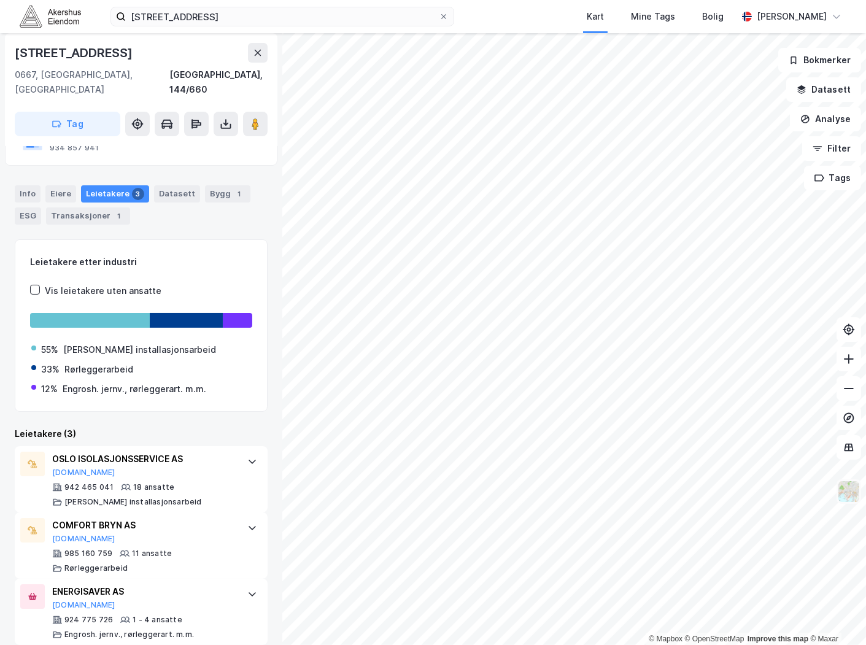
click at [850, 490] on img at bounding box center [849, 491] width 23 height 23
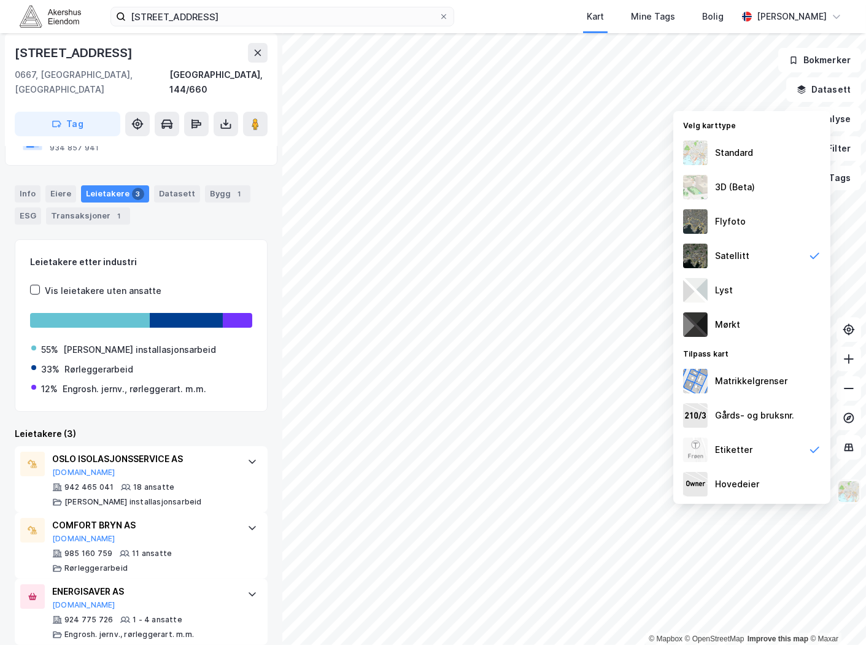
click at [845, 490] on img at bounding box center [849, 491] width 23 height 23
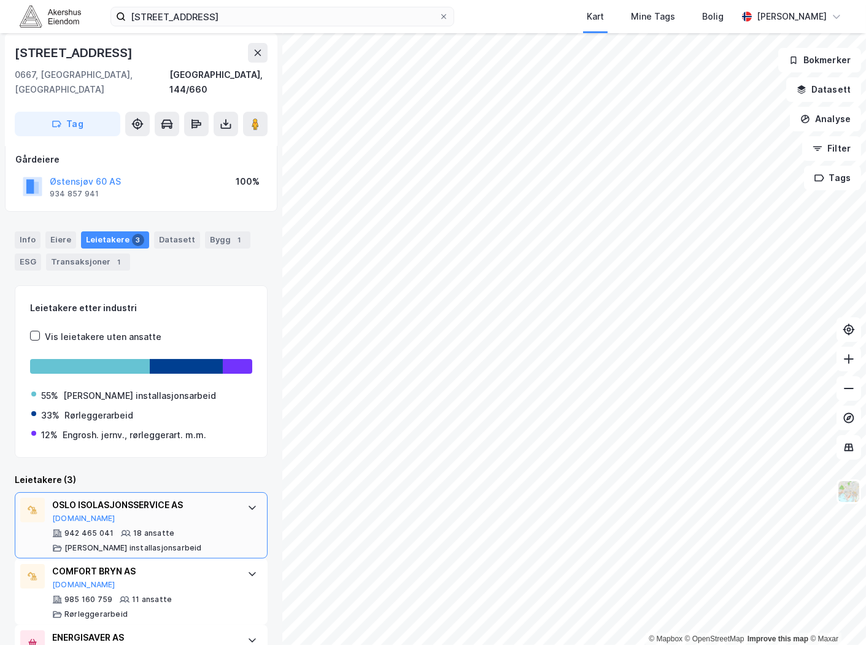
scroll to position [114, 0]
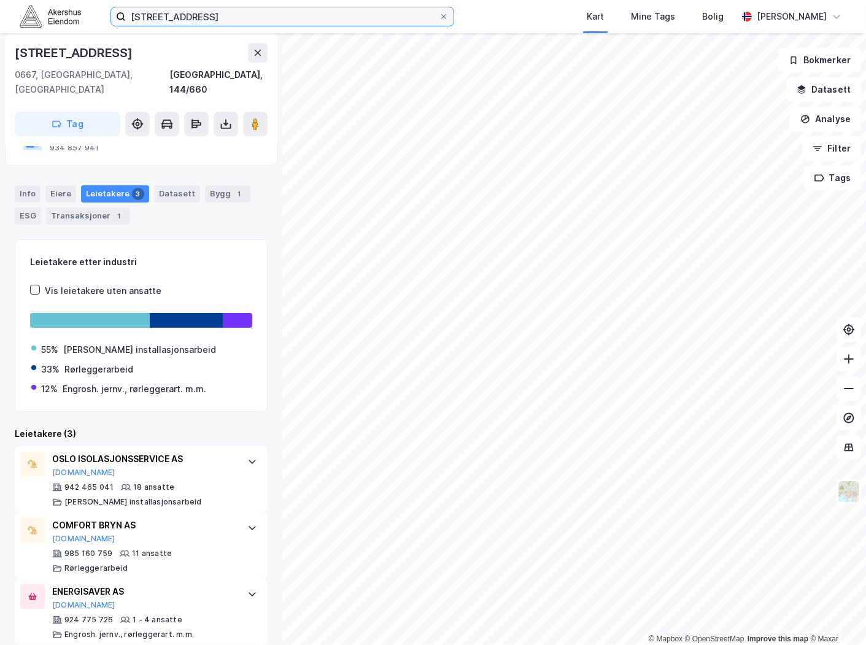
click at [231, 10] on input "[STREET_ADDRESS]" at bounding box center [282, 16] width 313 height 18
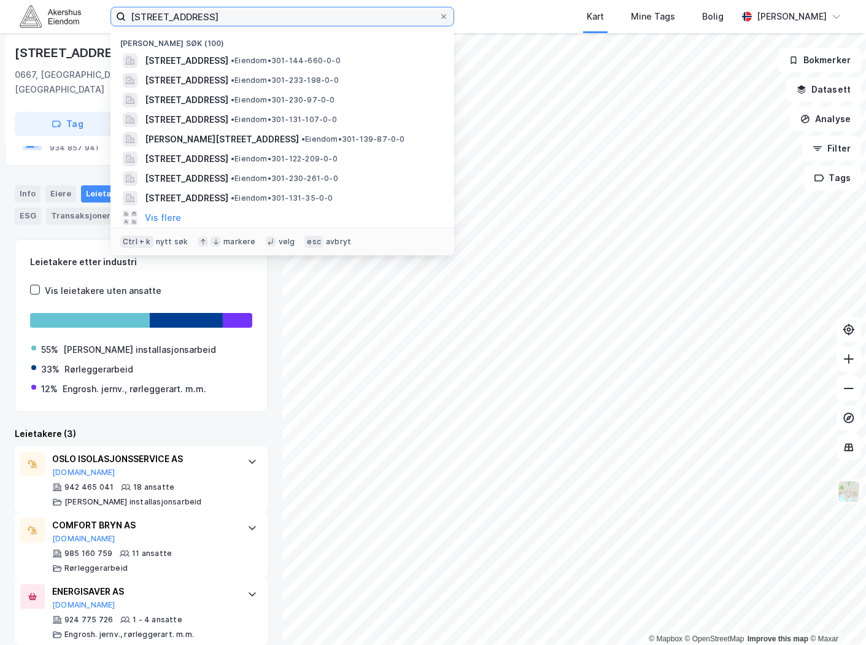
click at [231, 10] on input "[STREET_ADDRESS]" at bounding box center [282, 16] width 313 height 18
paste input "[STREET_ADDRESS]"
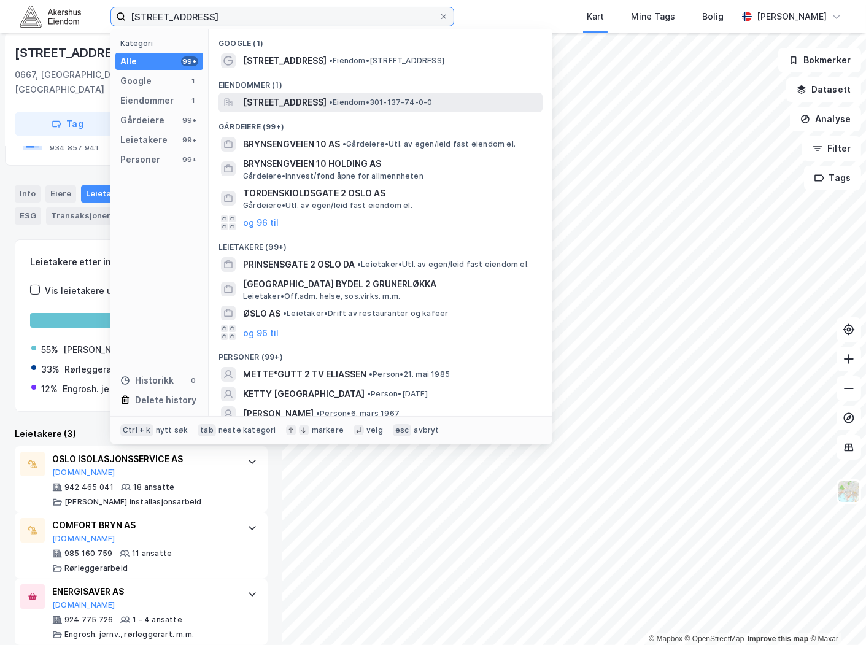
type input "[STREET_ADDRESS]"
click at [287, 95] on span "[STREET_ADDRESS]" at bounding box center [285, 102] width 84 height 15
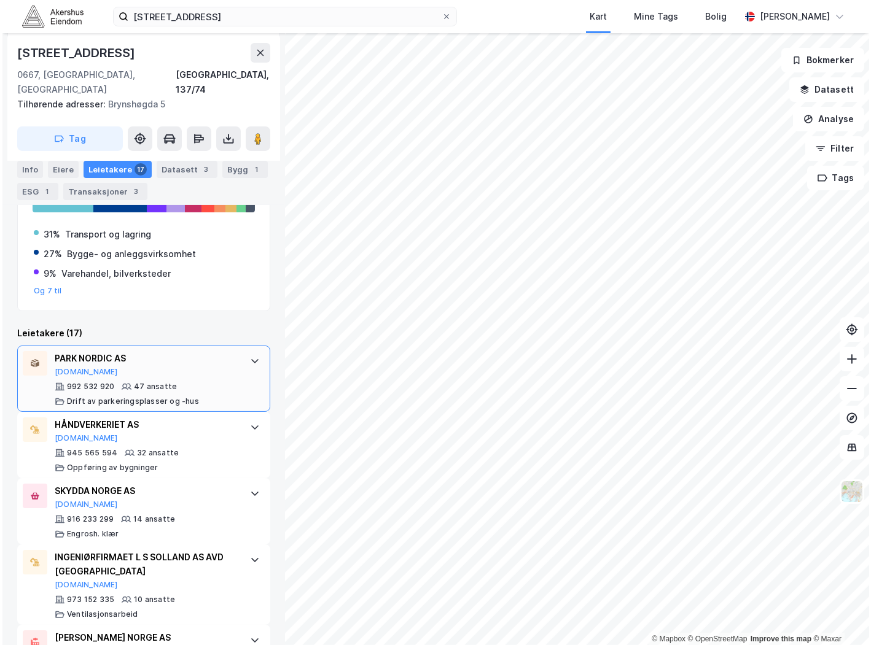
scroll to position [345, 0]
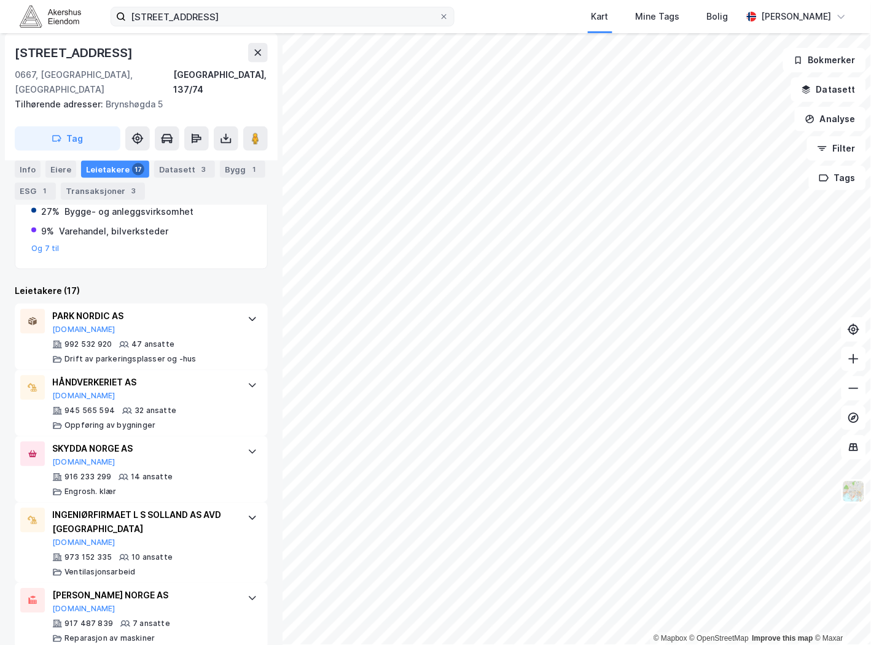
click at [446, 7] on label "[STREET_ADDRESS]" at bounding box center [283, 17] width 344 height 20
click at [439, 7] on input "[STREET_ADDRESS]" at bounding box center [282, 16] width 313 height 18
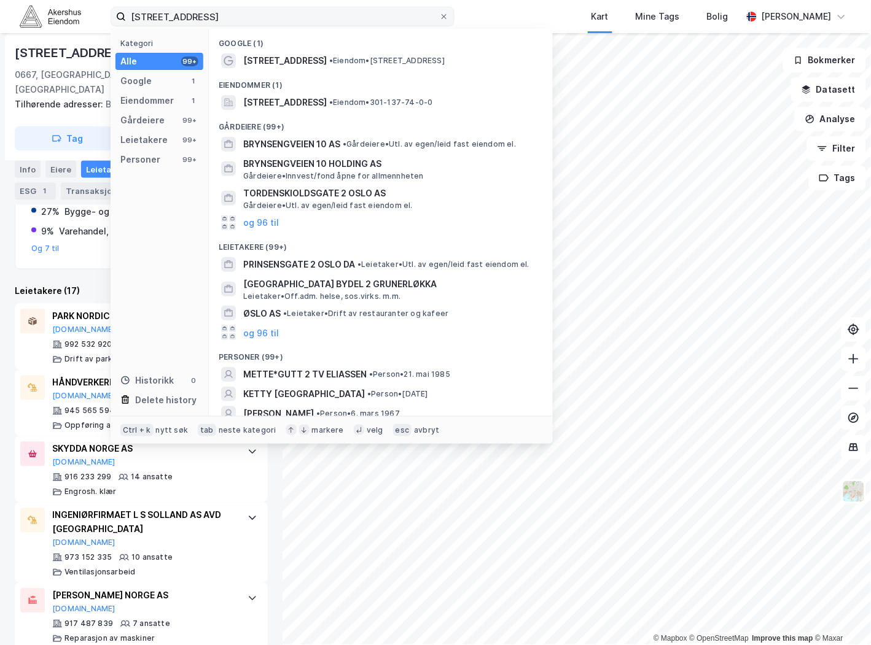
click at [445, 10] on label "[STREET_ADDRESS]" at bounding box center [283, 17] width 344 height 20
click at [439, 10] on input "[STREET_ADDRESS]" at bounding box center [282, 16] width 313 height 18
drag, startPoint x: 416, startPoint y: 17, endPoint x: 422, endPoint y: 19, distance: 7.0
click at [416, 18] on input "[STREET_ADDRESS]" at bounding box center [282, 16] width 313 height 18
drag, startPoint x: 427, startPoint y: 18, endPoint x: 436, endPoint y: 17, distance: 8.8
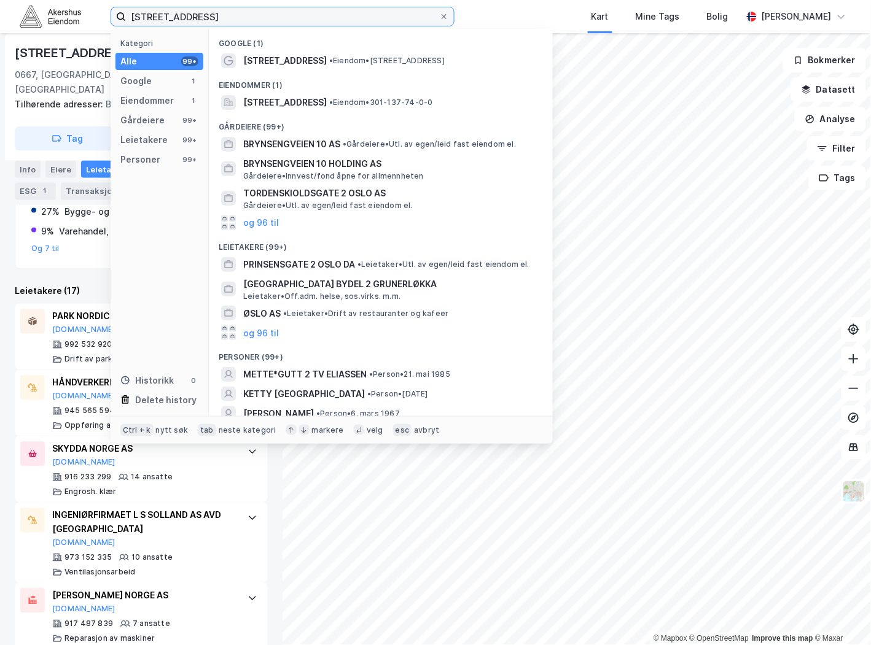
click at [430, 17] on input "[STREET_ADDRESS]" at bounding box center [282, 16] width 313 height 18
drag, startPoint x: 440, startPoint y: 17, endPoint x: 448, endPoint y: 18, distance: 8.2
click at [443, 17] on label "[STREET_ADDRESS]" at bounding box center [283, 17] width 344 height 20
click at [439, 17] on input "[STREET_ADDRESS]" at bounding box center [282, 16] width 313 height 18
click at [449, 18] on label "[STREET_ADDRESS]" at bounding box center [283, 17] width 344 height 20
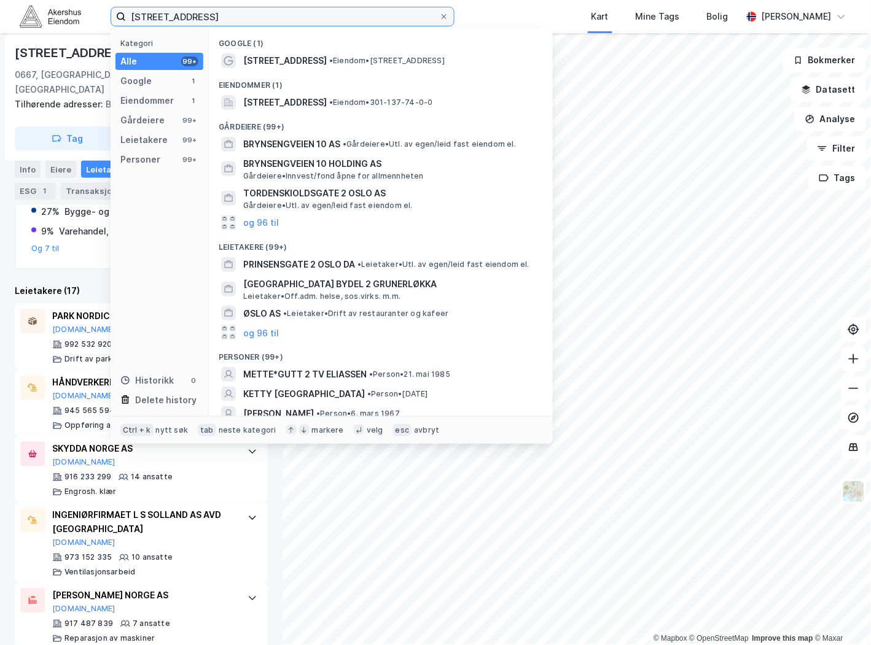
click at [439, 18] on input "[STREET_ADDRESS]" at bounding box center [282, 16] width 313 height 18
click at [442, 17] on icon at bounding box center [443, 16] width 7 height 7
click at [439, 17] on input "[STREET_ADDRESS]" at bounding box center [282, 16] width 313 height 18
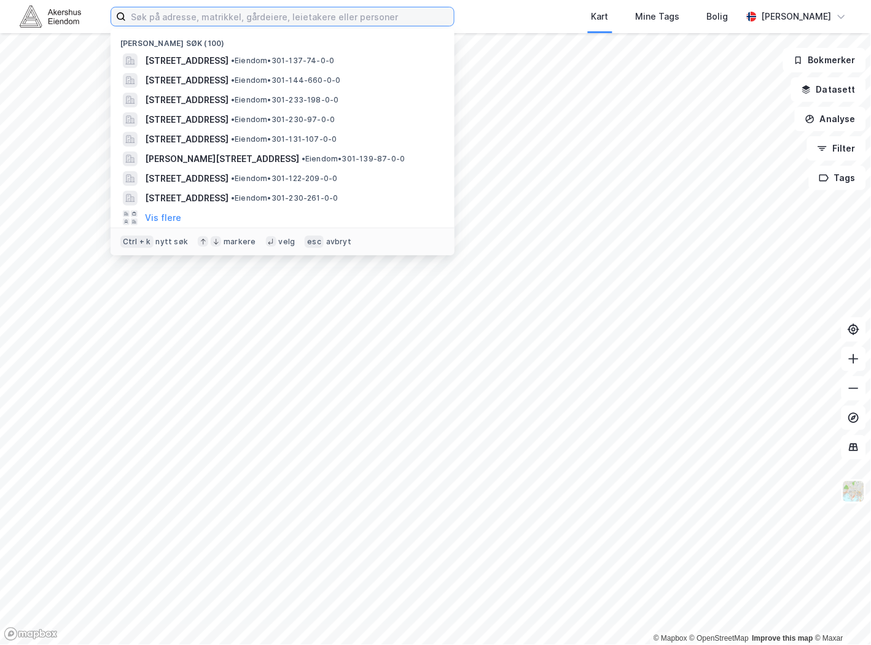
click at [403, 13] on input at bounding box center [290, 16] width 328 height 18
paste input "[STREET_ADDRESS]"
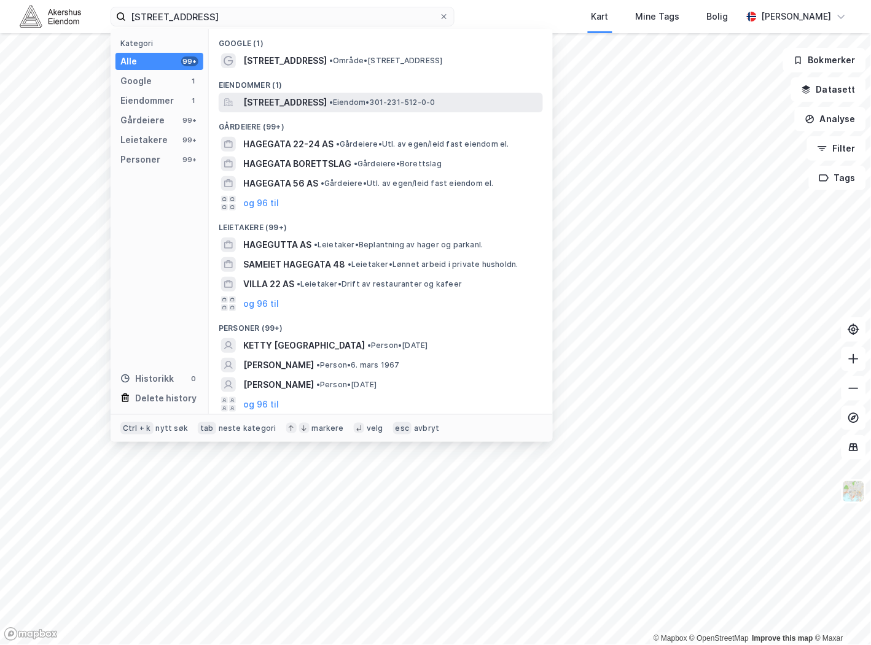
click at [286, 97] on span "[STREET_ADDRESS]" at bounding box center [285, 102] width 84 height 15
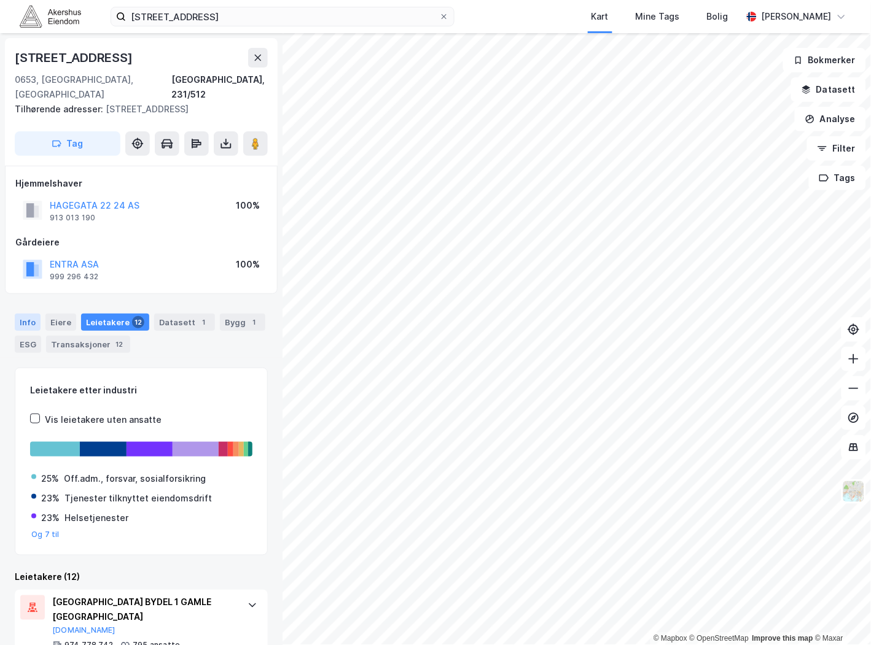
click at [21, 314] on div "Info" at bounding box center [28, 322] width 26 height 17
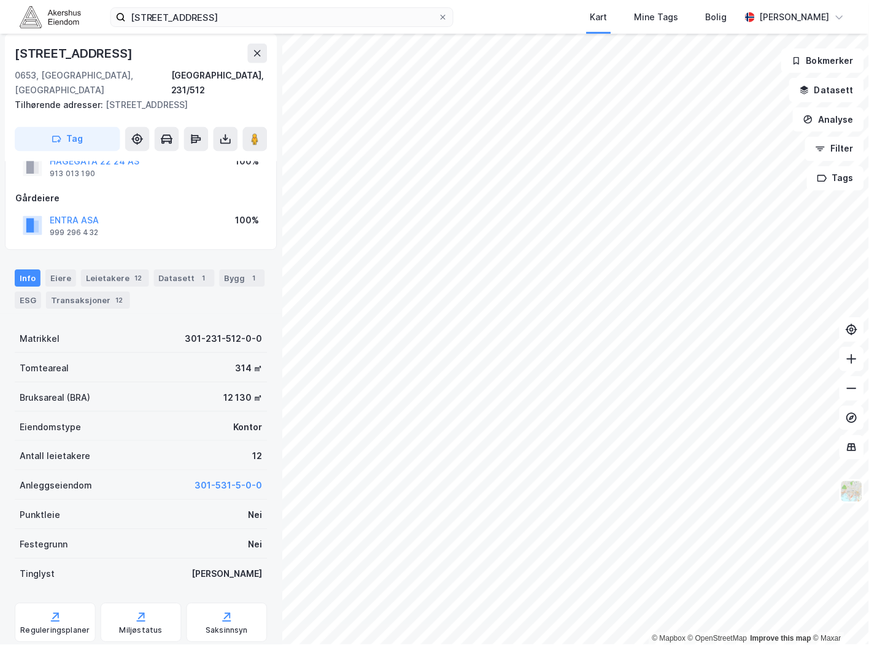
scroll to position [66, 0]
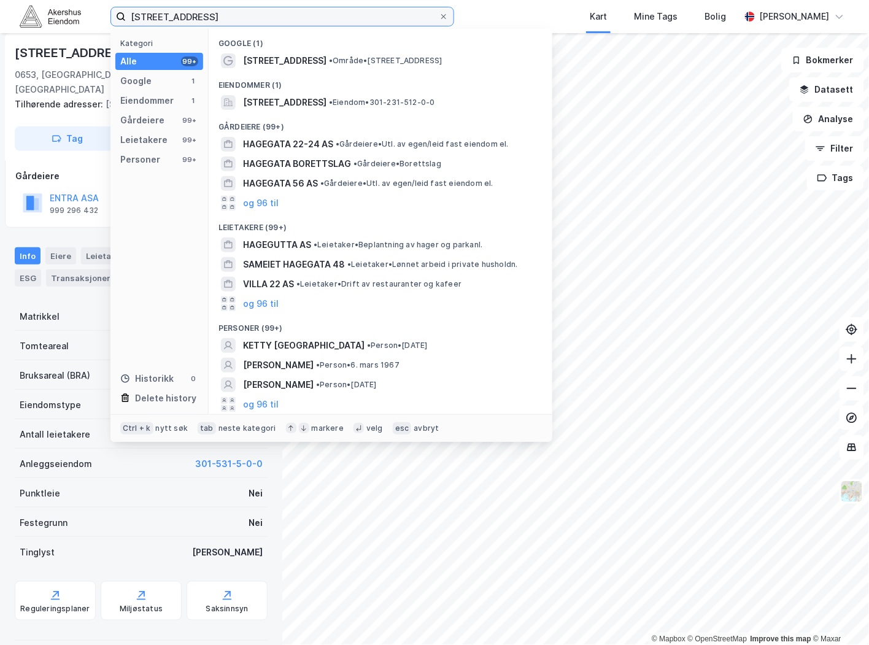
drag, startPoint x: 204, startPoint y: 15, endPoint x: 63, endPoint y: 26, distance: 141.6
click at [70, 26] on div "[STREET_ADDRESS] Kategori Alle 99+ Google 1 Eiendommer 1 Gårdeiere 99+ Leietake…" at bounding box center [434, 16] width 869 height 33
paste input "Eikenga 11, 0579"
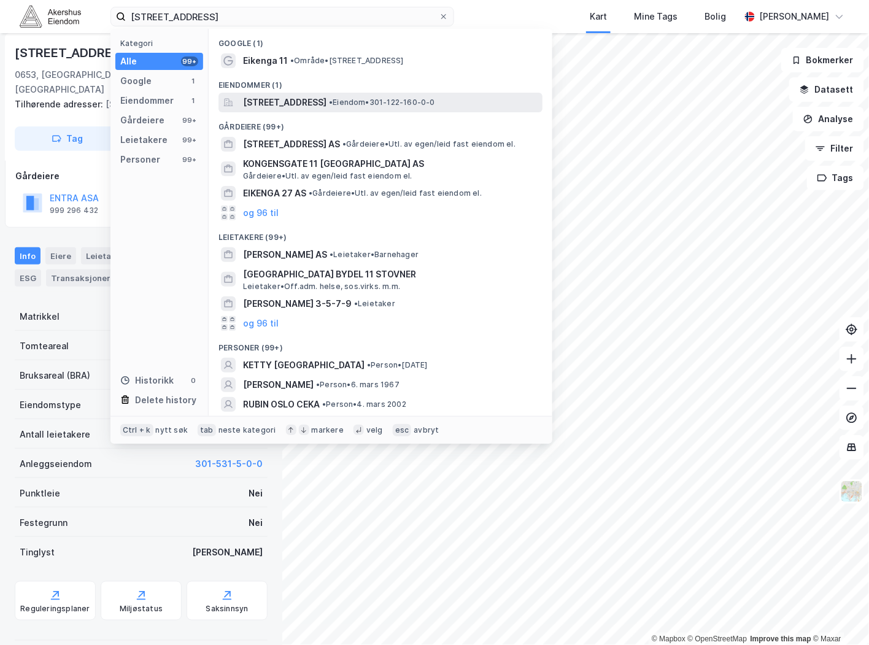
click at [274, 103] on span "[STREET_ADDRESS]" at bounding box center [285, 102] width 84 height 15
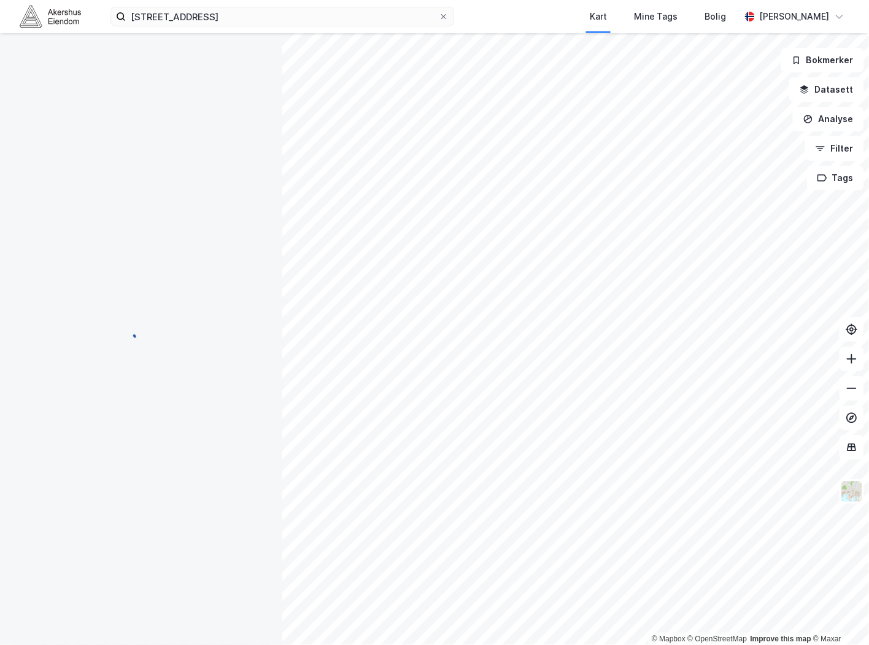
scroll to position [52, 0]
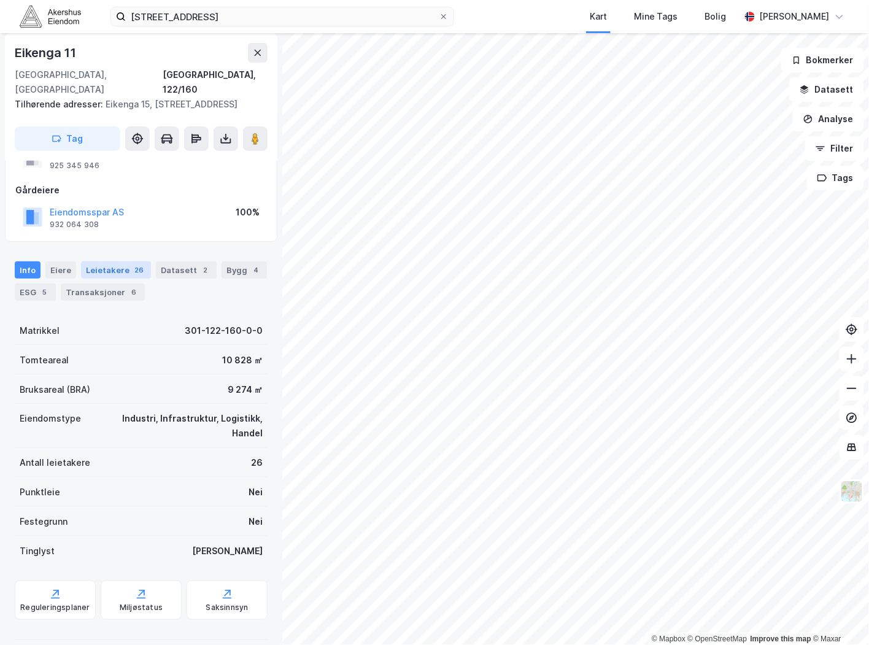
click at [106, 262] on div "Leietakere 26" at bounding box center [116, 270] width 70 height 17
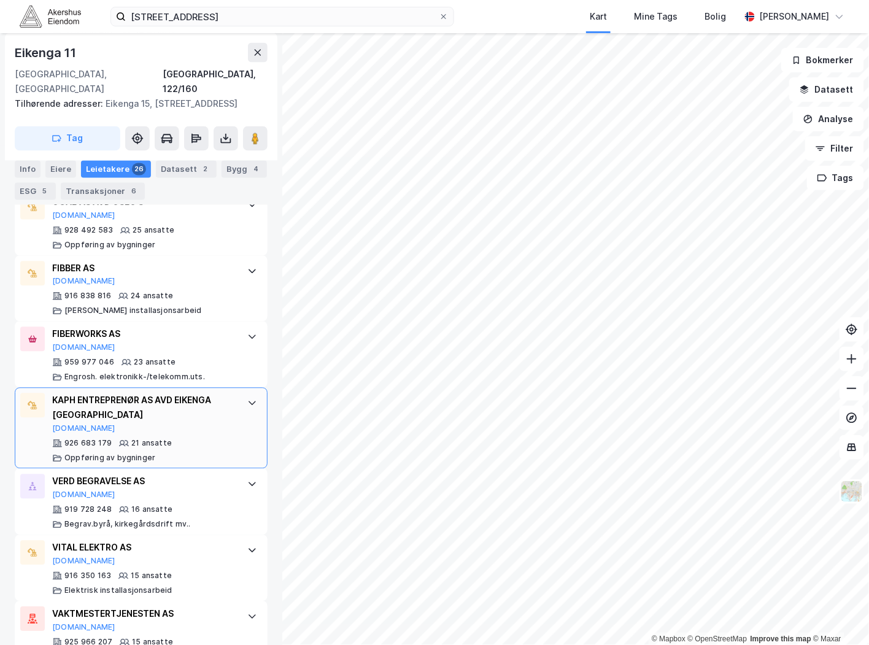
scroll to position [682, 0]
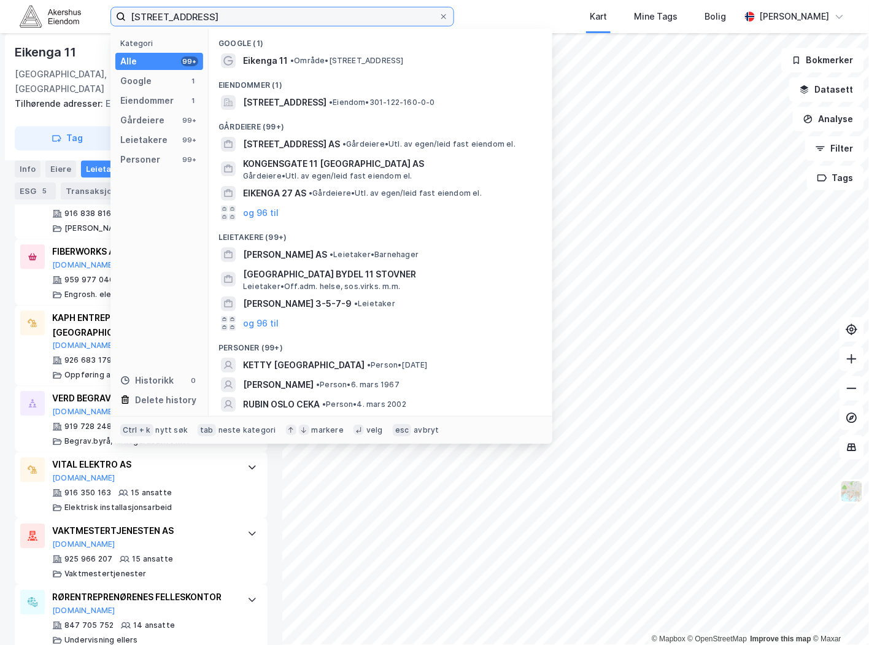
drag, startPoint x: 157, startPoint y: 10, endPoint x: -157, endPoint y: 35, distance: 315.4
click at [0, 35] on html "[STREET_ADDRESS] Kategori Alle 99+ Google 1 Eiendommer 1 Gårdeiere 99+ Leietake…" at bounding box center [434, 322] width 869 height 645
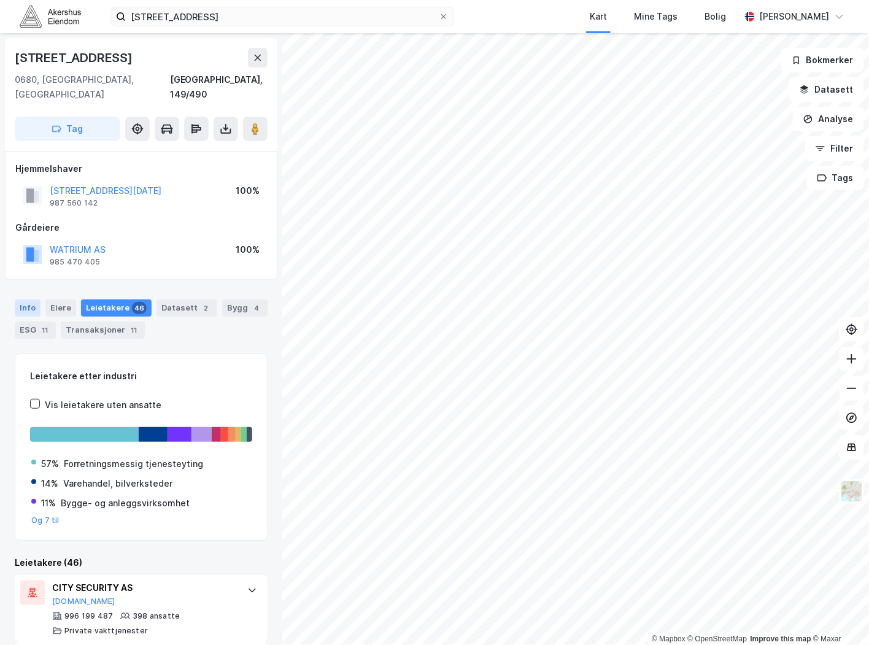
click at [20, 300] on div "Info" at bounding box center [28, 308] width 26 height 17
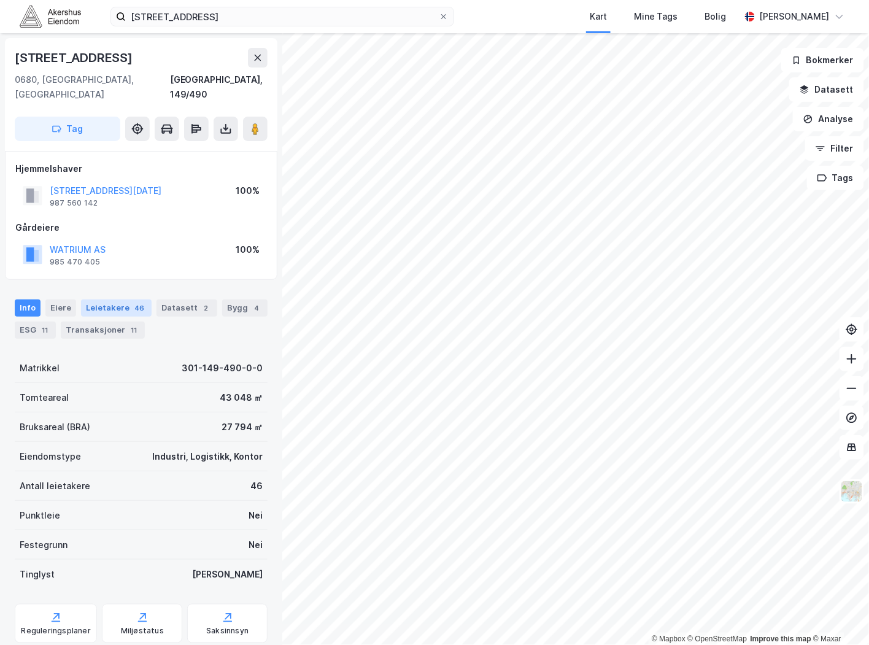
click at [107, 300] on div "Leietakere 46" at bounding box center [116, 308] width 71 height 17
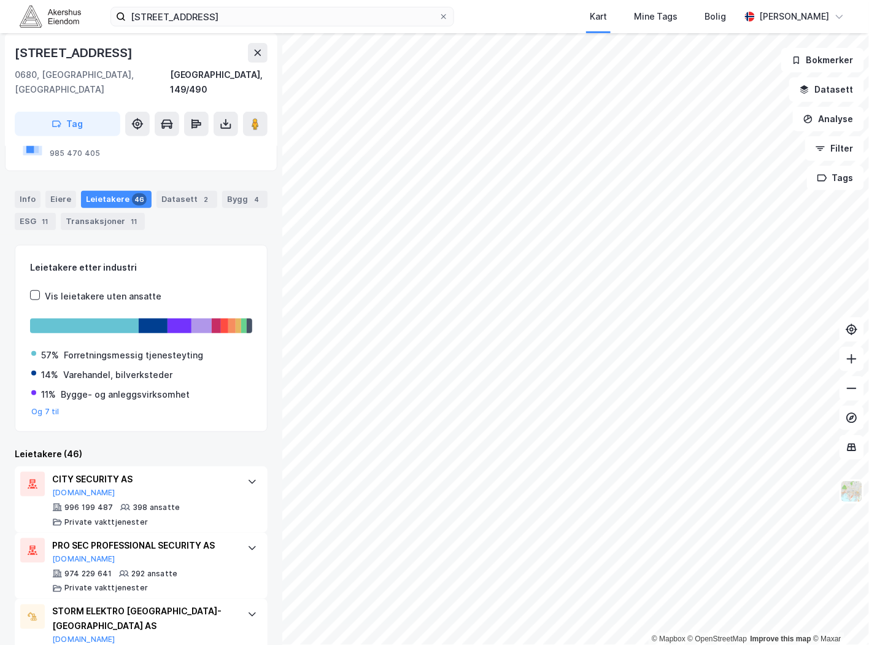
scroll to position [204, 0]
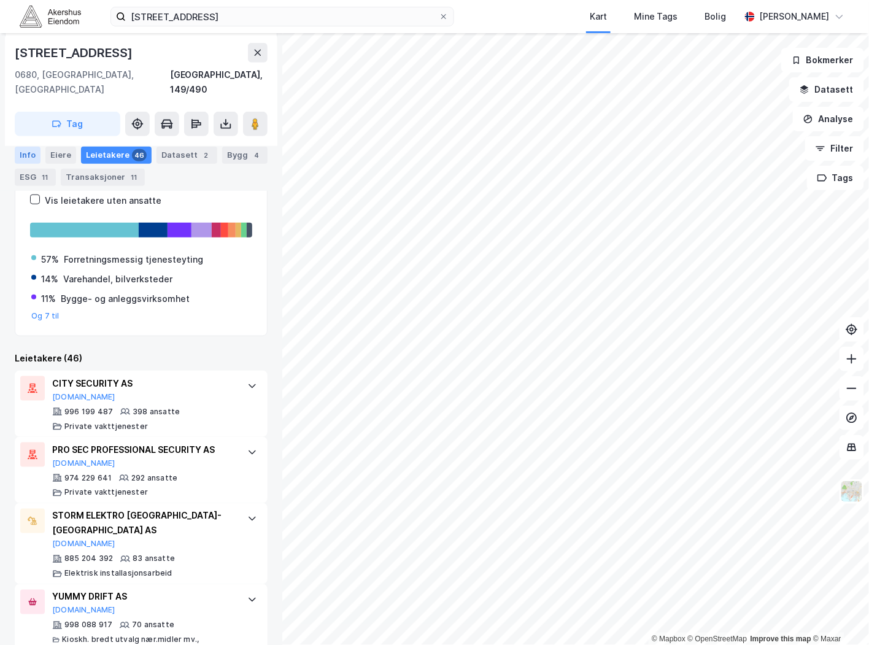
click at [34, 154] on div "Info" at bounding box center [28, 154] width 26 height 17
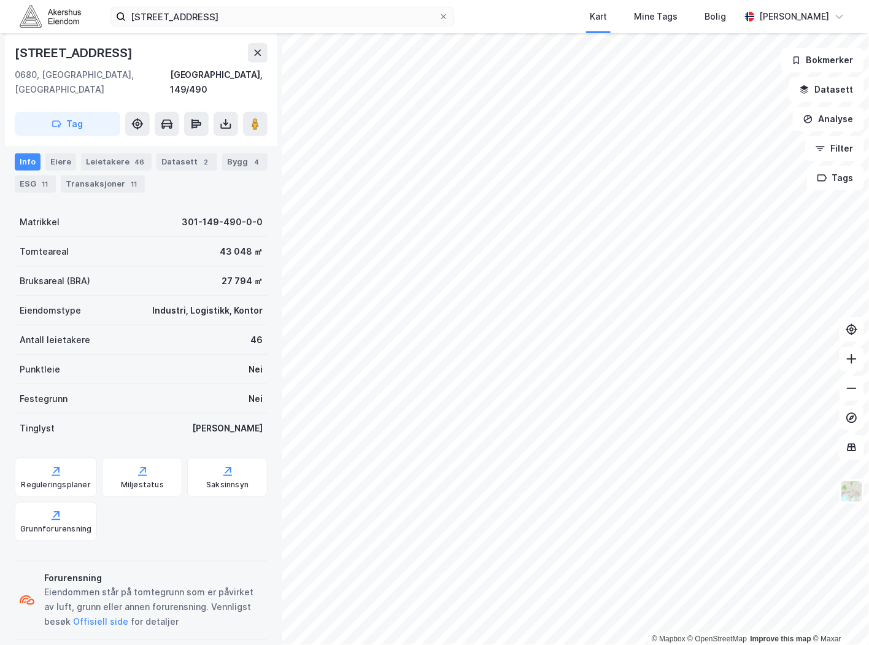
scroll to position [146, 0]
click at [97, 154] on div "Leietakere 46" at bounding box center [116, 162] width 71 height 17
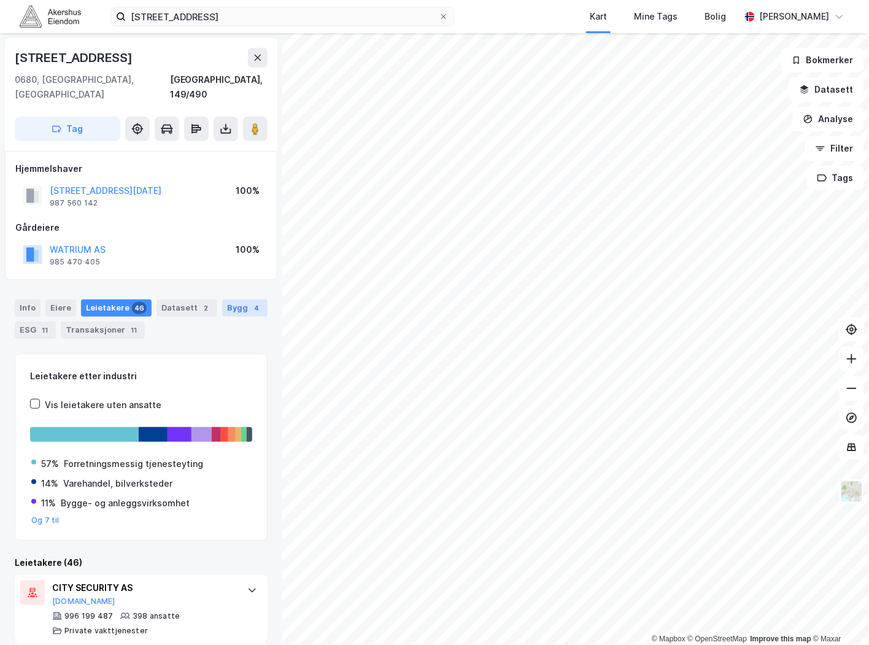
click at [231, 300] on div "Bygg 4" at bounding box center [244, 308] width 45 height 17
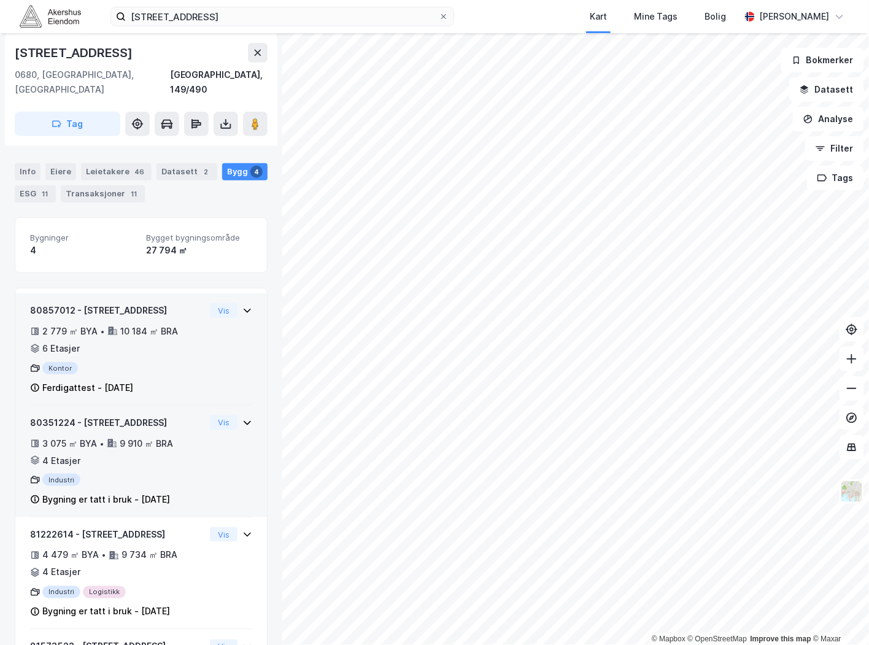
scroll to position [204, 0]
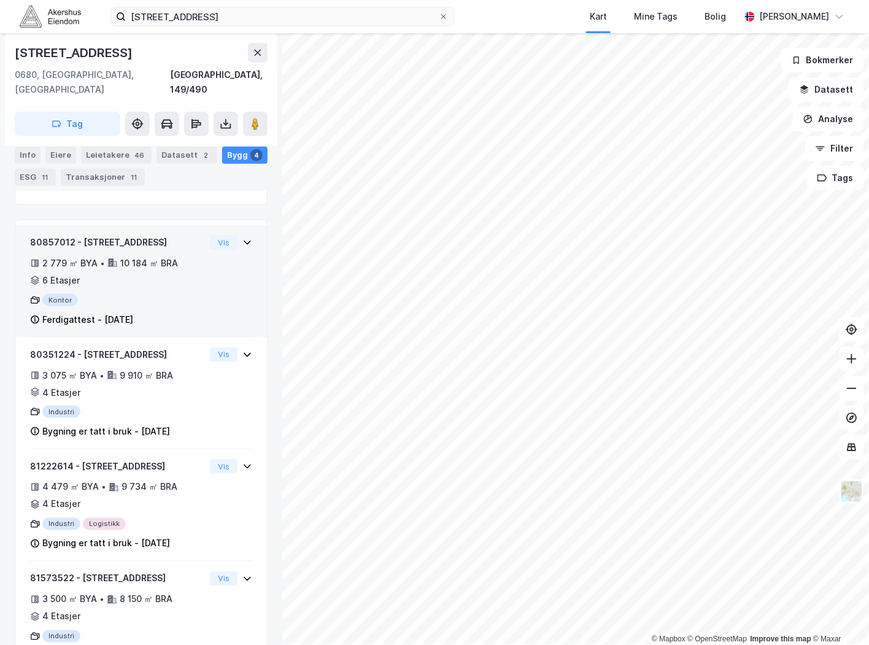
click at [204, 277] on div "80857012 - Sandstuveien 70 2 779 ㎡ BYA • 10 184 ㎡ BRA • 6 Etasjer Kontor Ferdig…" at bounding box center [141, 286] width 222 height 103
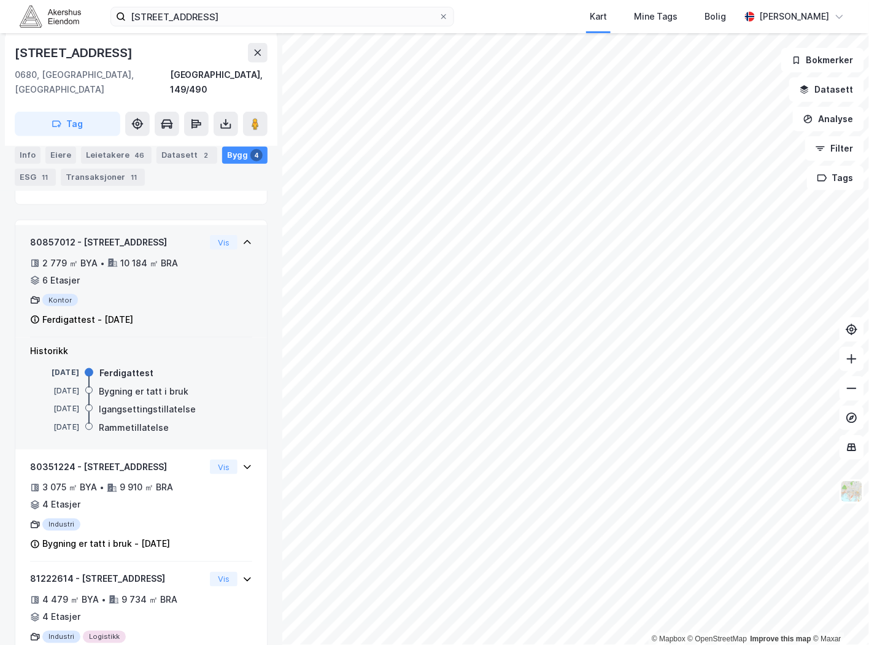
click at [217, 281] on div "80857012 - Sandstuveien 70 2 779 ㎡ BYA • 10 184 ㎡ BRA • 6 Etasjer Kontor Ferdig…" at bounding box center [141, 286] width 222 height 103
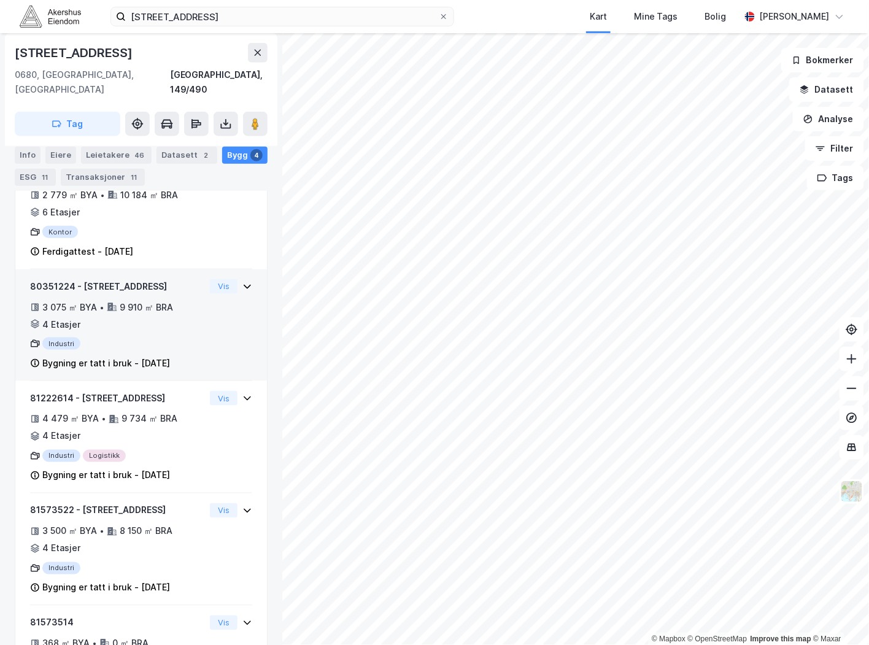
scroll to position [315, 0]
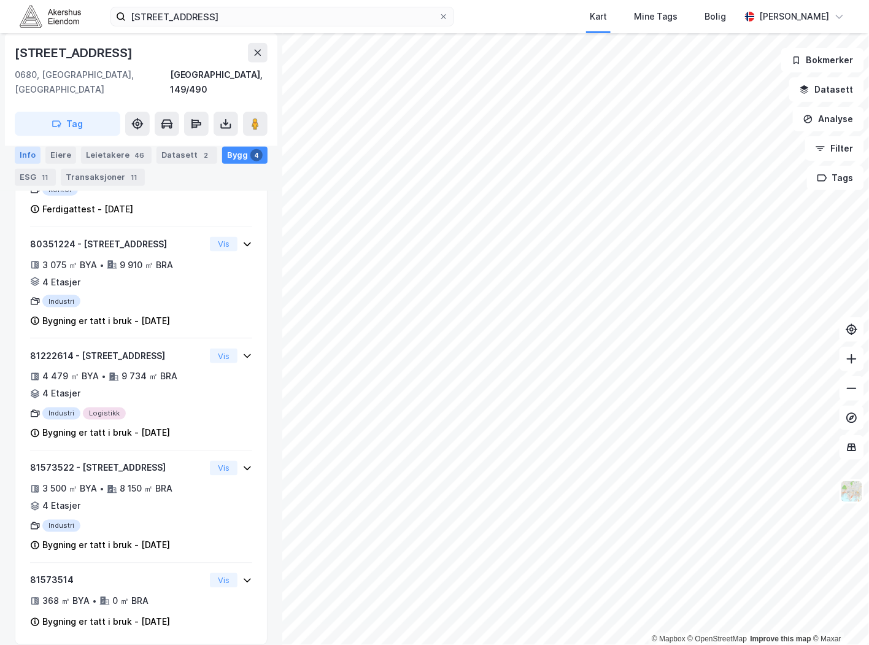
click at [28, 155] on div "Info" at bounding box center [28, 154] width 26 height 17
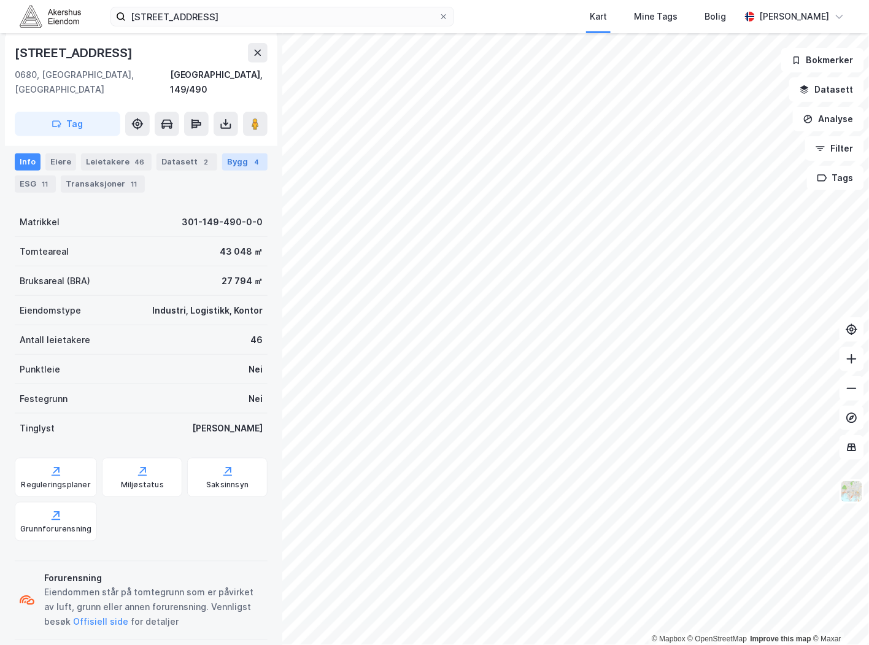
click at [233, 154] on div "Bygg 4" at bounding box center [244, 162] width 45 height 17
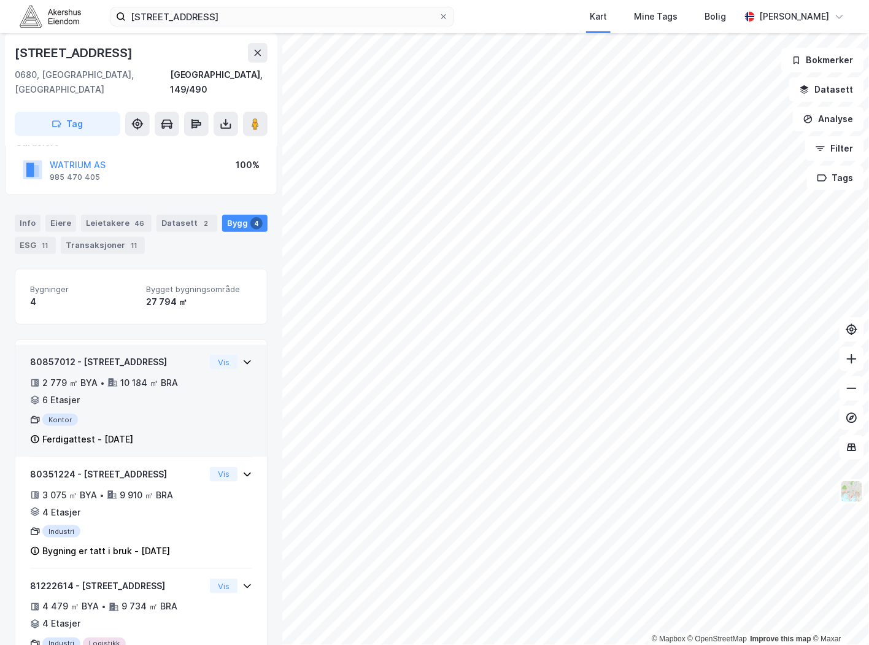
scroll to position [42, 0]
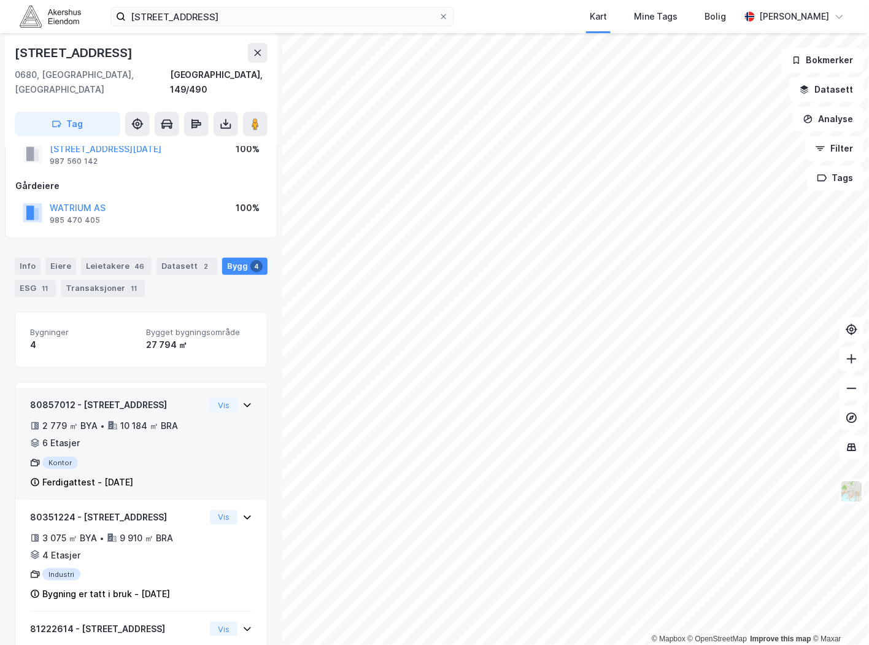
click at [167, 457] on div "Kontor" at bounding box center [117, 463] width 175 height 12
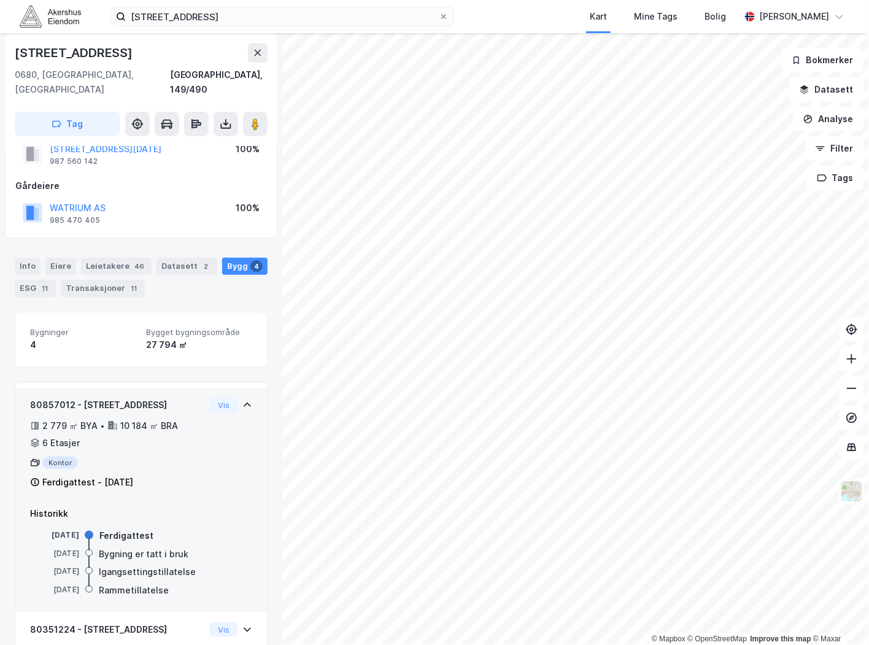
click at [193, 419] on div "2 779 ㎡ BYA • 10 184 ㎡ BRA • 6 Etasjer" at bounding box center [117, 435] width 175 height 32
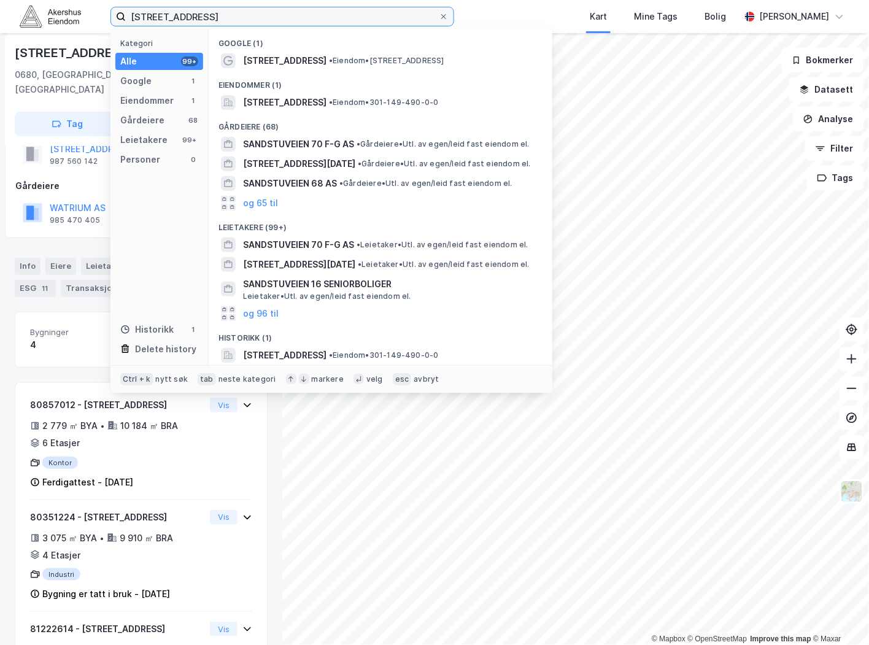
drag, startPoint x: 251, startPoint y: 13, endPoint x: 3, endPoint y: 21, distance: 247.6
click at [4, 21] on div "sandstuveien 70 Kategori Alle 99+ Google 1 Eiendommer 1 Gårdeiere 68 Leietakere…" at bounding box center [434, 16] width 869 height 33
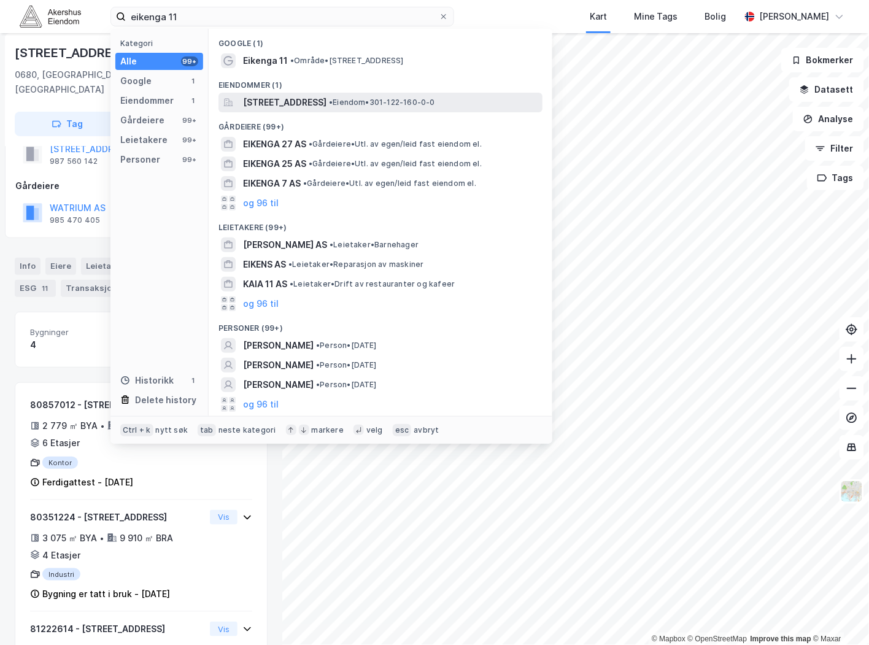
click at [378, 98] on span "• Eiendom • 301-122-160-0-0" at bounding box center [382, 103] width 106 height 10
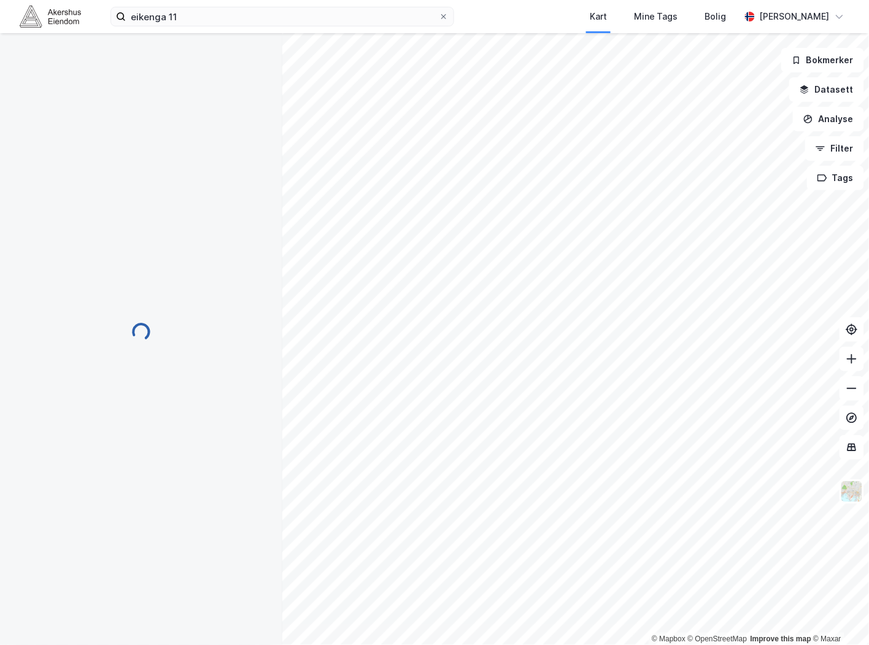
scroll to position [42, 0]
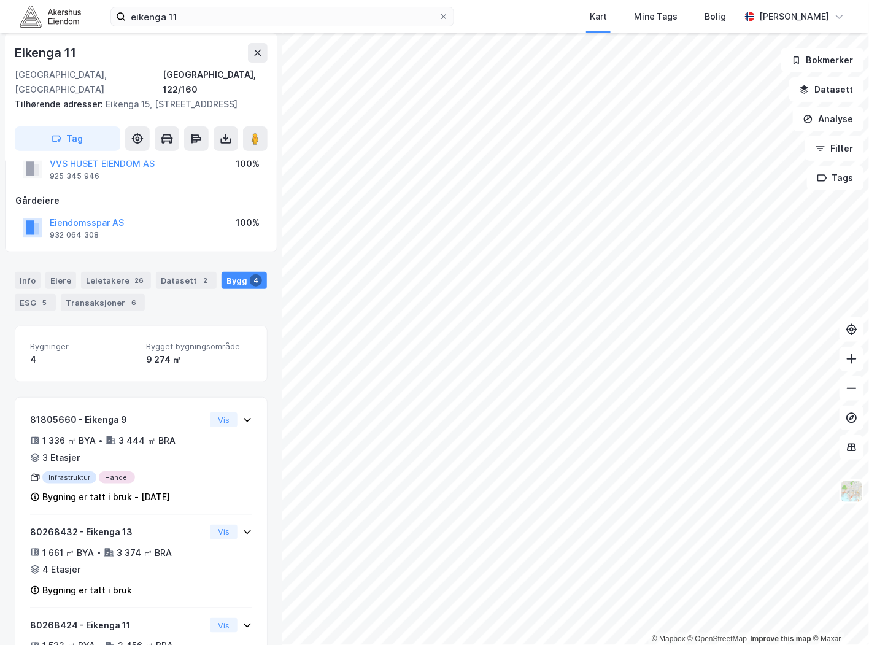
click at [14, 265] on div "Info [PERSON_NAME] 26 Datasett 2 Bygg 4 ESG 5 Transaksjoner 6" at bounding box center [141, 286] width 282 height 59
click at [22, 272] on div "Info" at bounding box center [28, 280] width 26 height 17
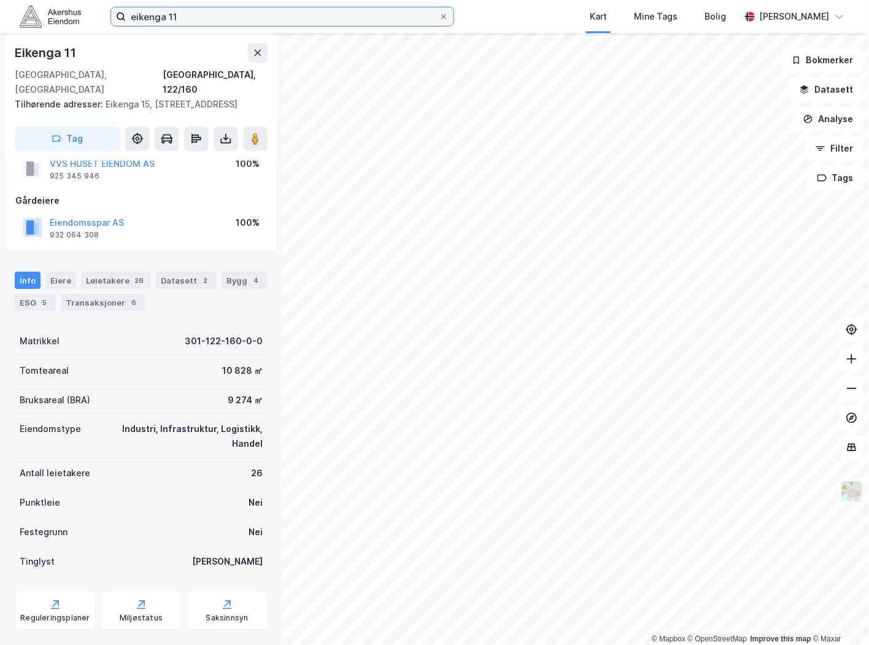
click at [246, 18] on input "eikenga 11" at bounding box center [282, 16] width 313 height 18
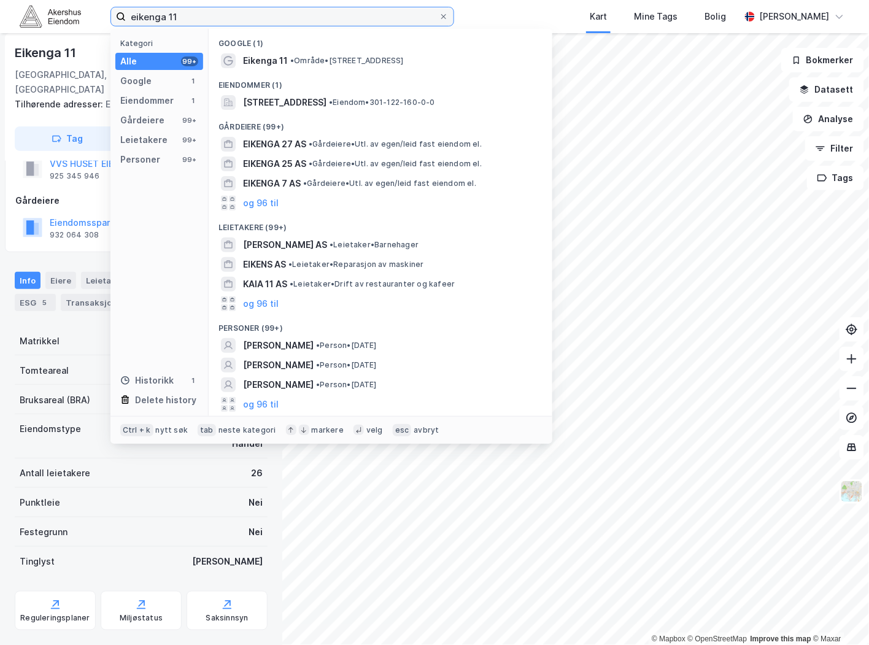
click at [242, 15] on input "eikenga 11" at bounding box center [282, 16] width 313 height 18
click at [241, 15] on input "eikenga 11" at bounding box center [282, 16] width 313 height 18
click at [232, 14] on input "eikenga 11" at bounding box center [282, 16] width 313 height 18
drag, startPoint x: 229, startPoint y: 14, endPoint x: 50, endPoint y: 10, distance: 178.7
click at [50, 10] on div "eikenga 11 Kategori Alle 99+ Google 1 Eiendommer 1 Gårdeiere 99+ Leietakere 99+…" at bounding box center [434, 16] width 869 height 33
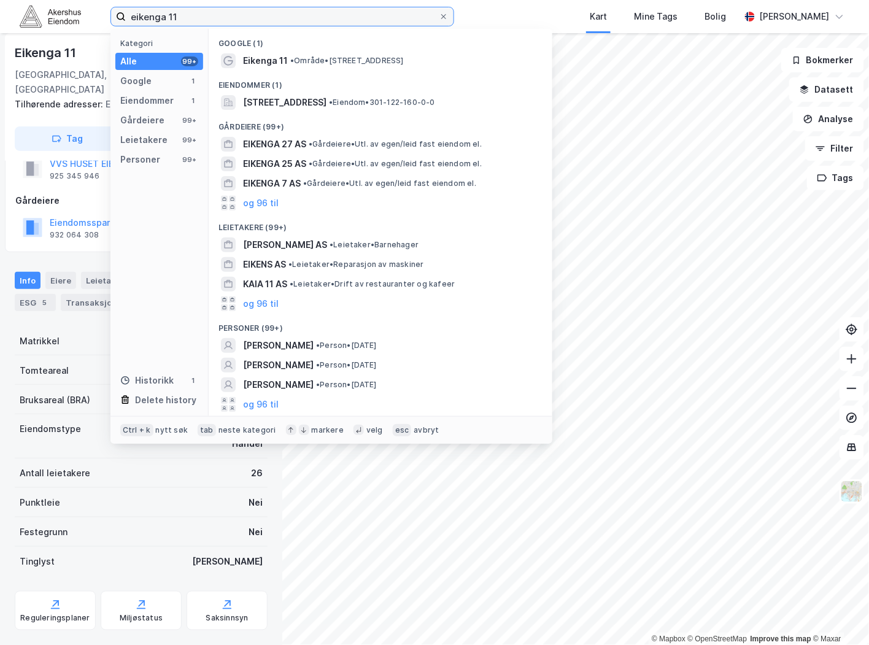
paste input "[STREET_ADDRESS]"
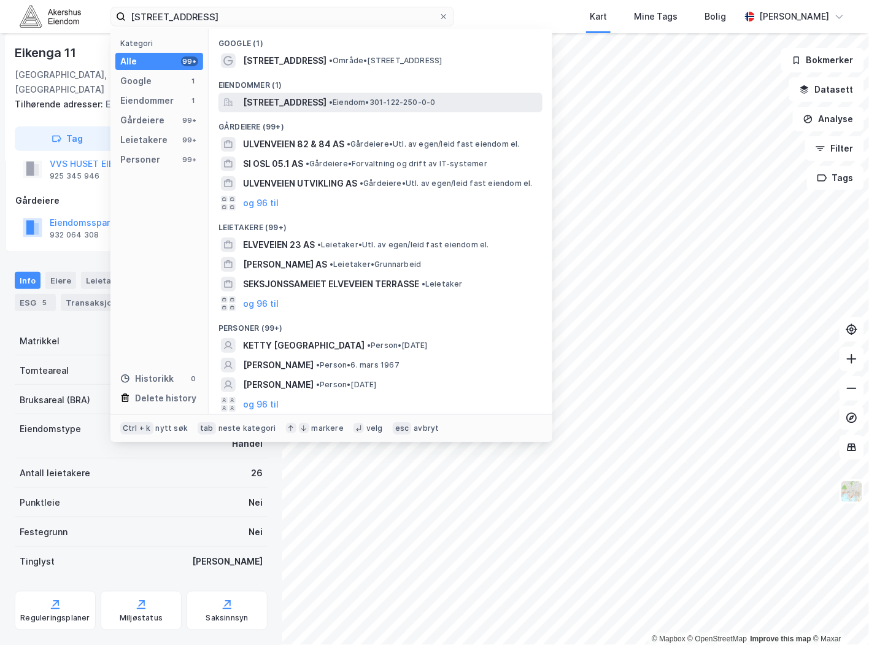
click at [324, 102] on span "[STREET_ADDRESS]" at bounding box center [285, 102] width 84 height 15
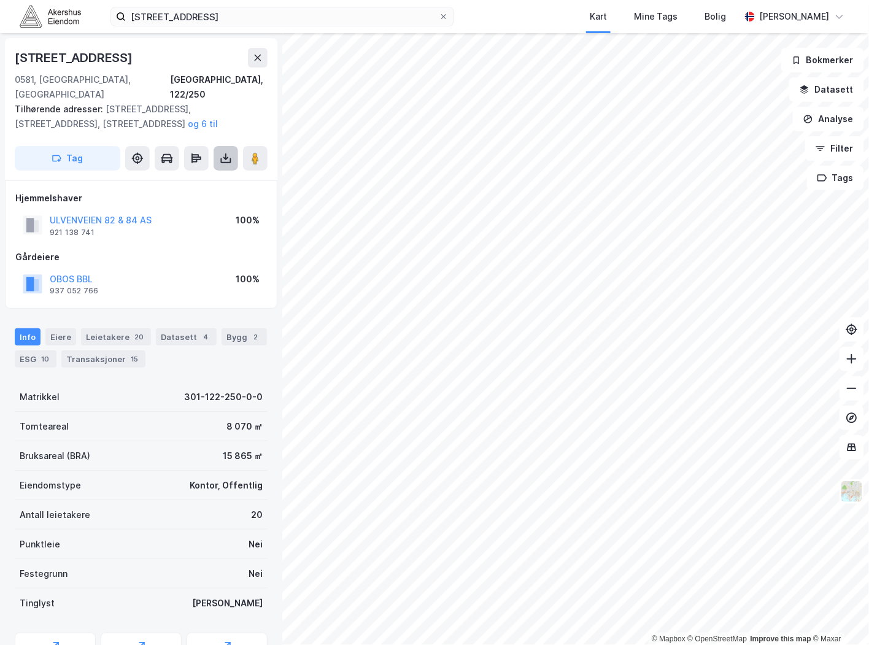
scroll to position [42, 0]
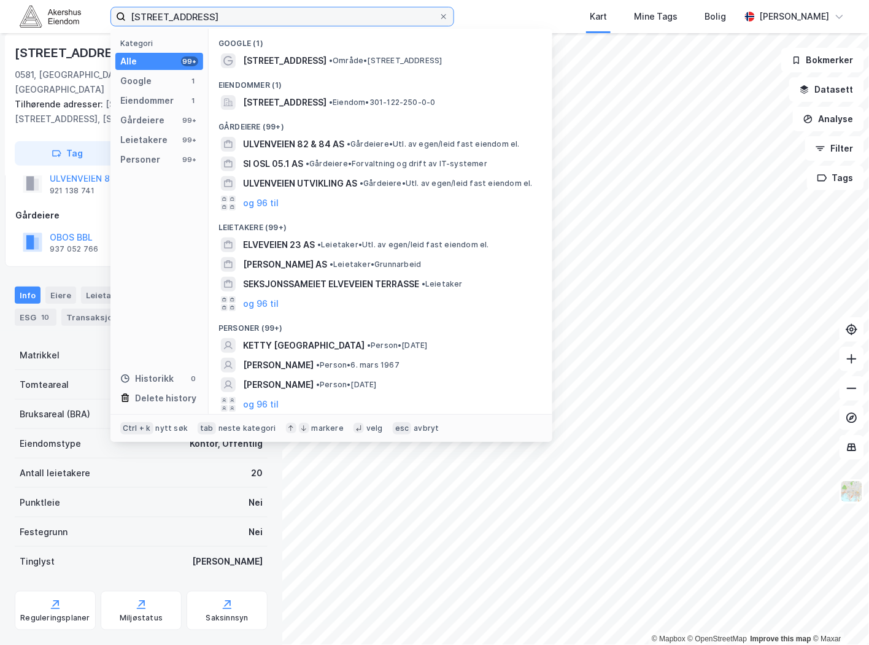
drag, startPoint x: 254, startPoint y: 23, endPoint x: 37, endPoint y: 36, distance: 217.1
click at [37, 36] on div "[STREET_ADDRESS] Kategori Alle 99+ Google 1 Eiendommer 1 Gårdeiere 99+ Leietake…" at bounding box center [434, 322] width 869 height 645
paste input "[GEOGRAPHIC_DATA] 4, 0188"
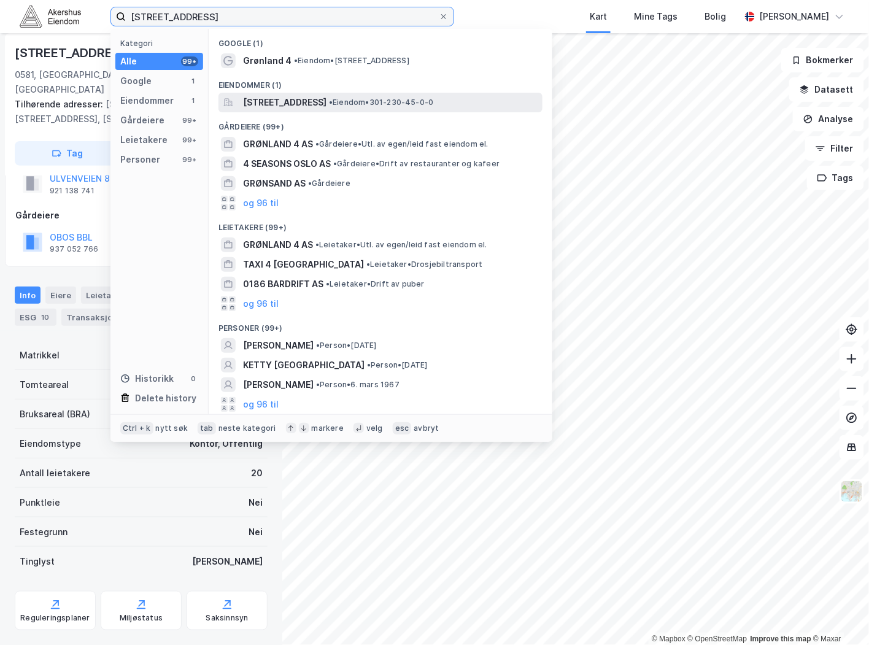
type input "[STREET_ADDRESS]"
click at [301, 103] on span "[STREET_ADDRESS]" at bounding box center [285, 102] width 84 height 15
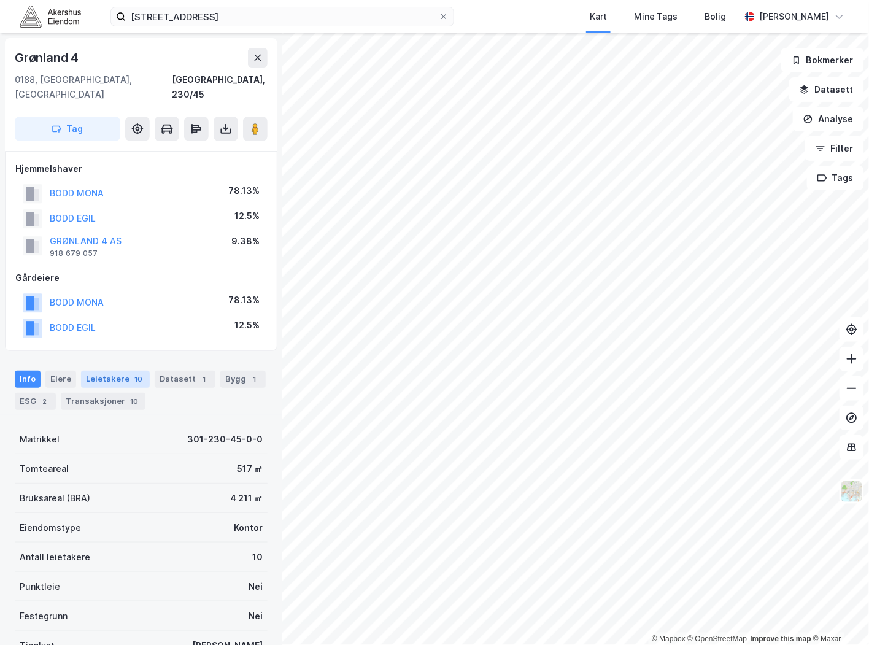
click at [125, 371] on div "Leietakere 10" at bounding box center [115, 379] width 69 height 17
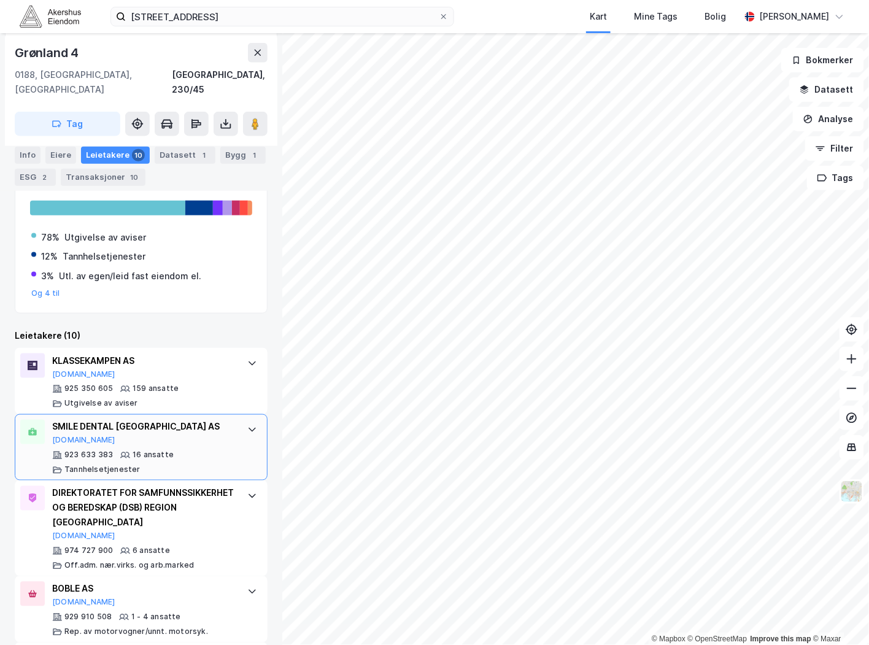
scroll to position [299, 0]
drag, startPoint x: 237, startPoint y: 416, endPoint x: 229, endPoint y: 416, distance: 8.0
click at [247, 424] on icon at bounding box center [252, 429] width 10 height 10
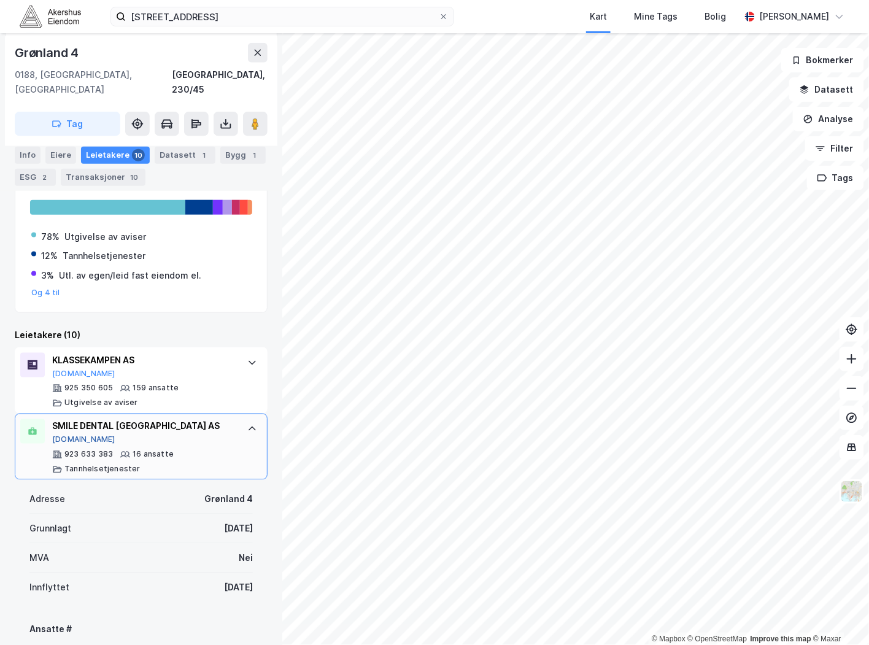
click at [69, 435] on button "[DOMAIN_NAME]" at bounding box center [83, 440] width 63 height 10
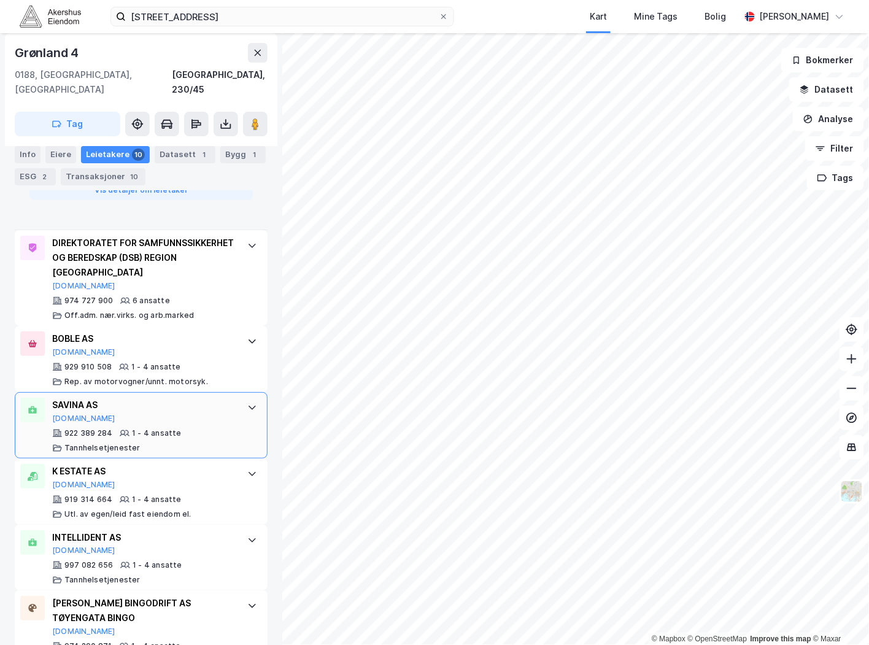
scroll to position [1198, 0]
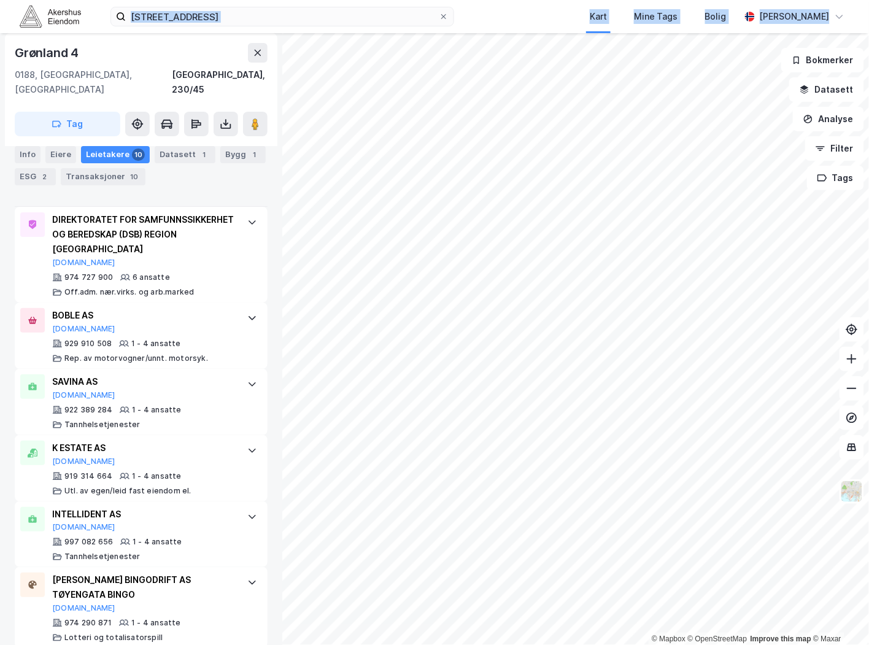
drag, startPoint x: 251, startPoint y: 1, endPoint x: 230, endPoint y: 8, distance: 22.1
click at [224, 4] on div "[STREET_ADDRESS] Kart Mine Tags Bolig [PERSON_NAME]" at bounding box center [434, 16] width 869 height 33
click at [28, 155] on div "Info" at bounding box center [28, 154] width 26 height 17
